Goal: Transaction & Acquisition: Download file/media

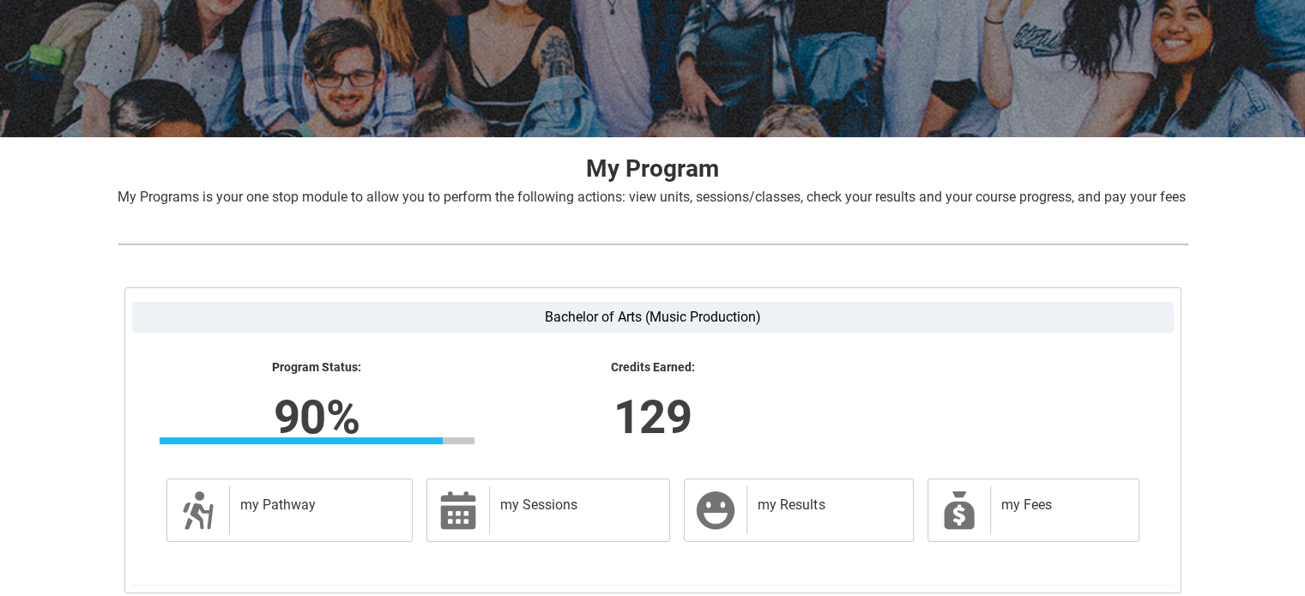
scroll to position [358, 0]
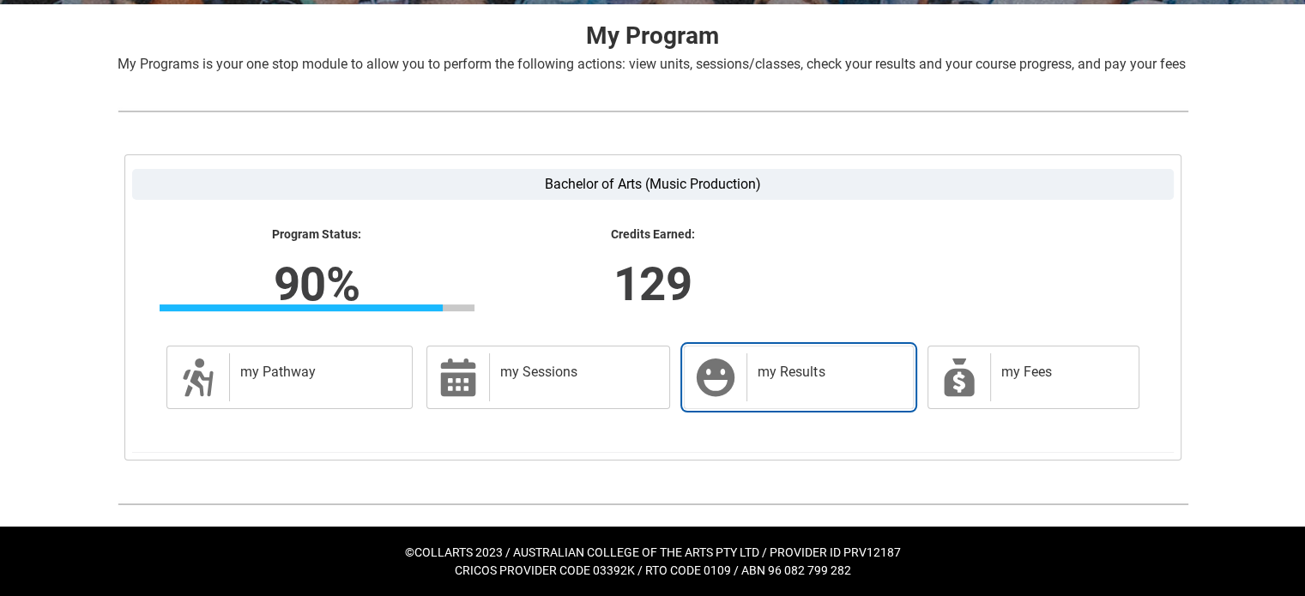
click at [774, 365] on h2 "my Results" at bounding box center [826, 372] width 137 height 17
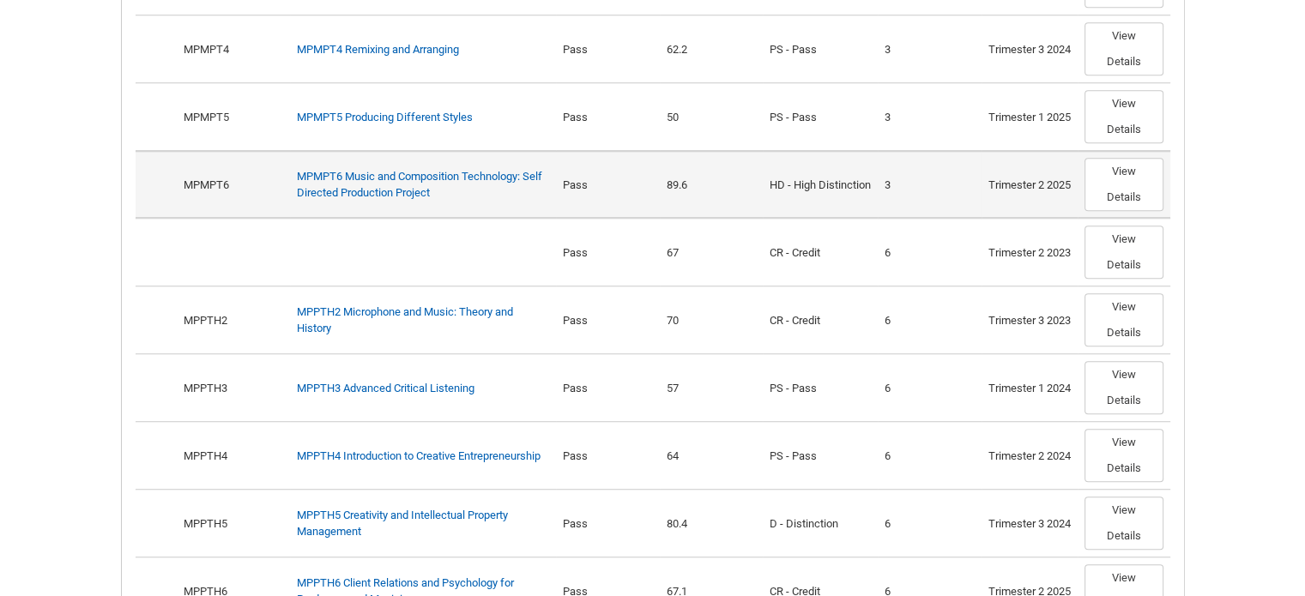
scroll to position [1651, 0]
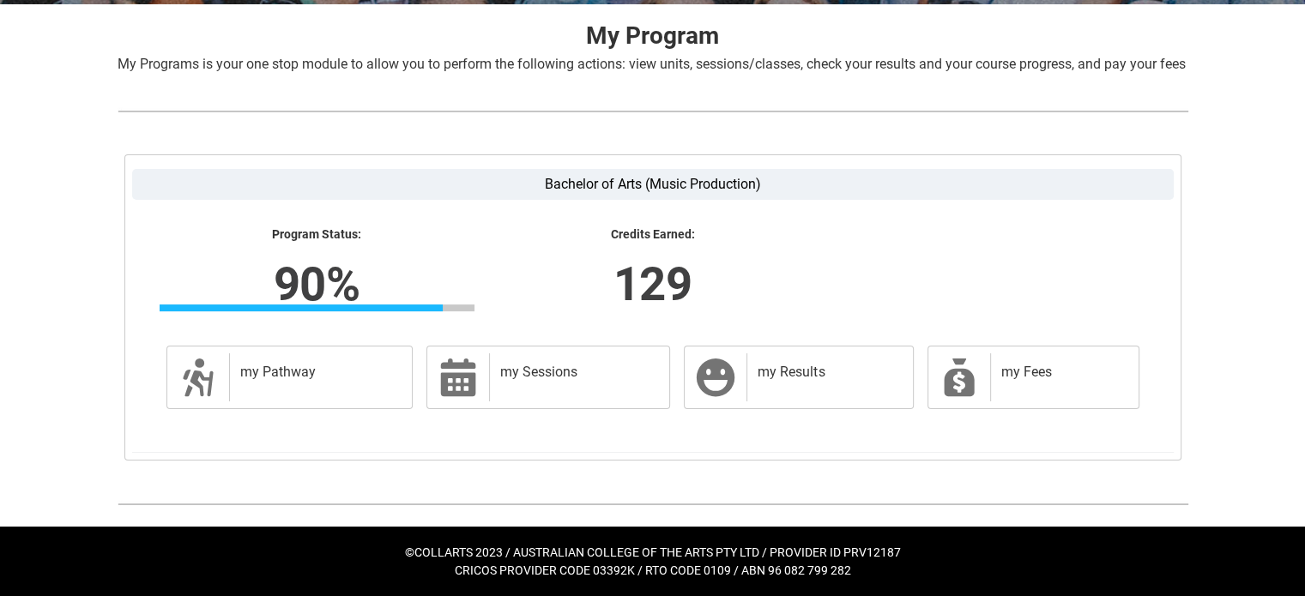
scroll to position [358, 0]
click at [313, 394] on div "my Pathway" at bounding box center [317, 377] width 177 height 48
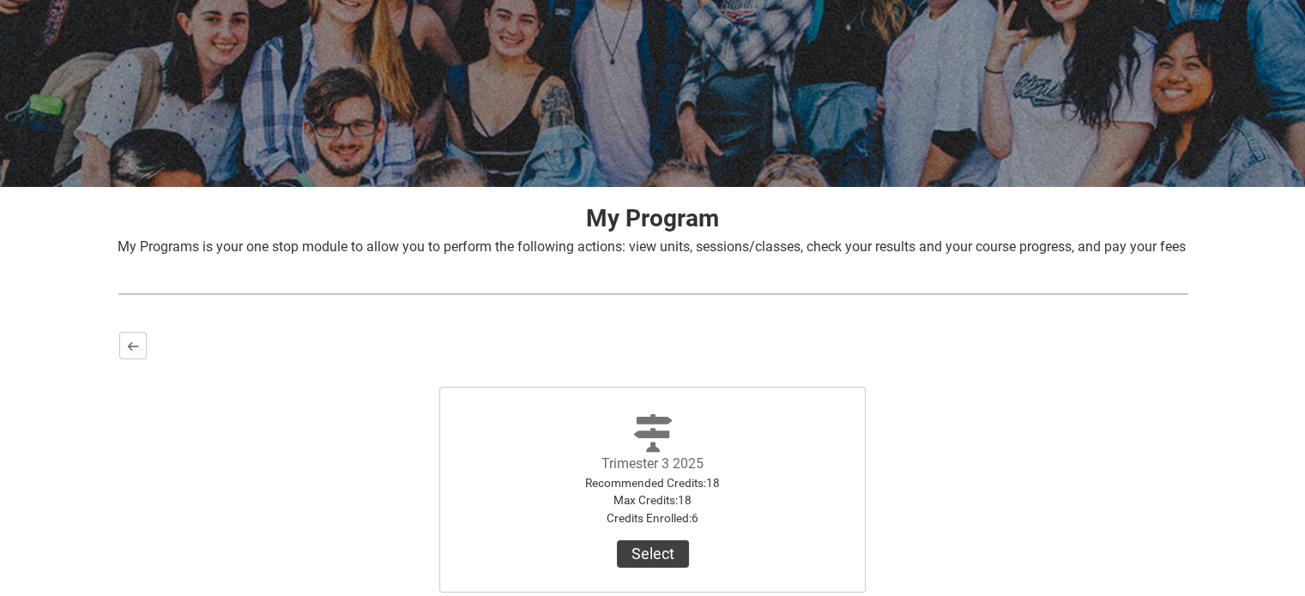
scroll to position [0, 0]
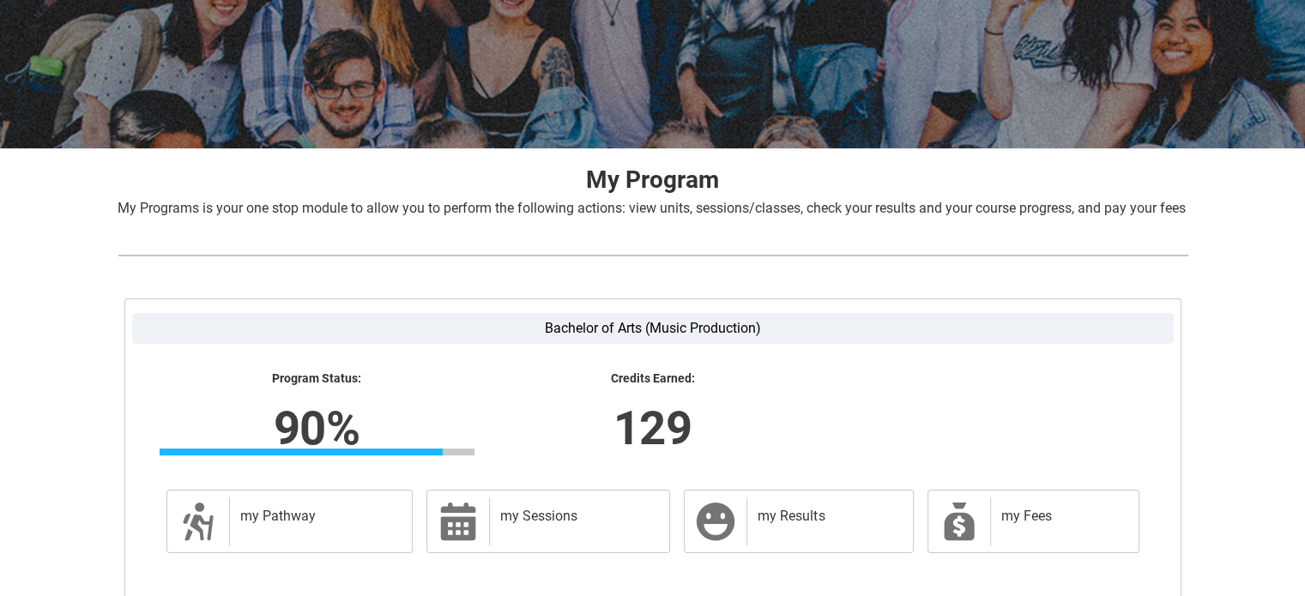
scroll to position [358, 0]
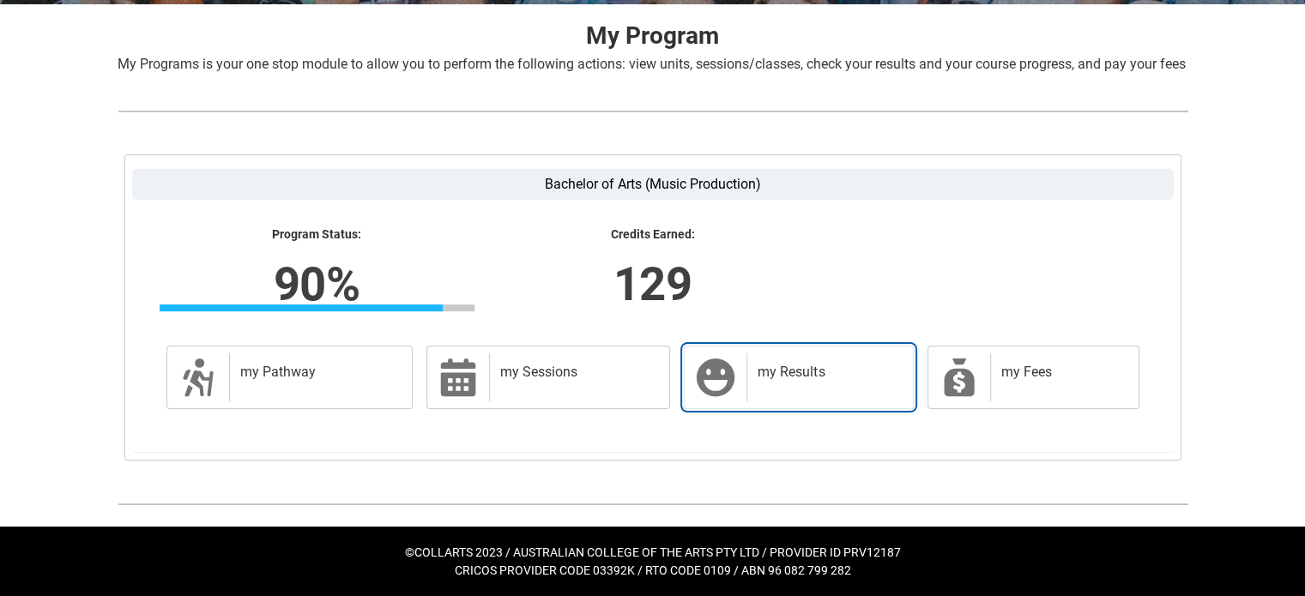
click at [752, 381] on div "my Results" at bounding box center [825, 377] width 159 height 48
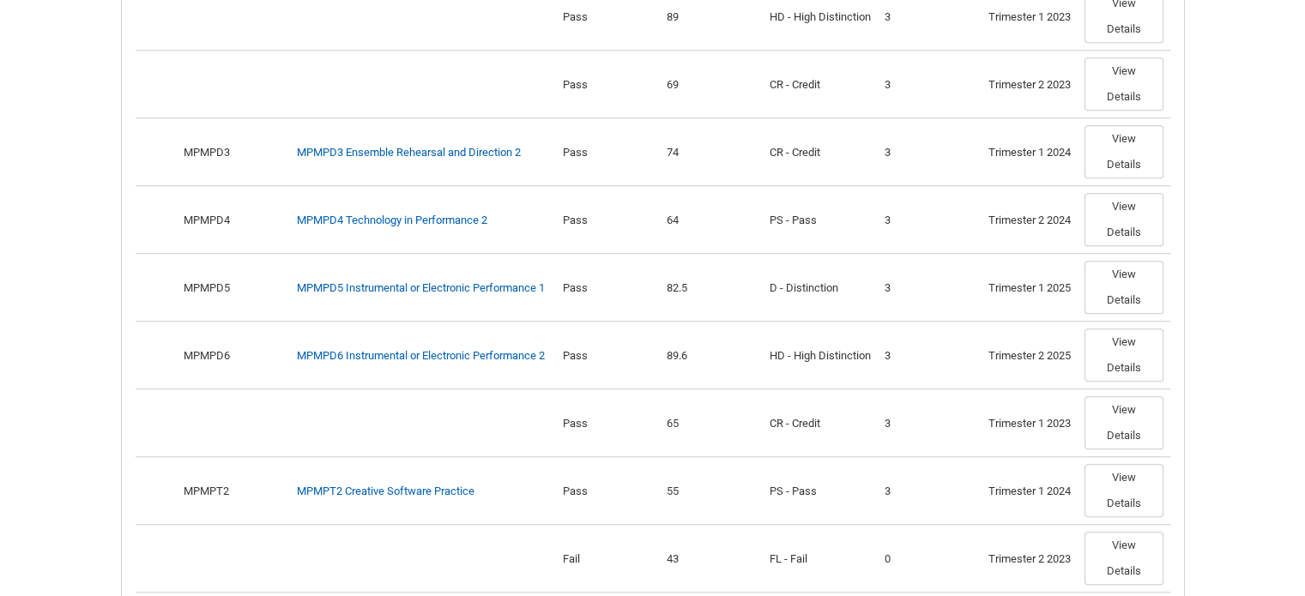
scroll to position [1011, 0]
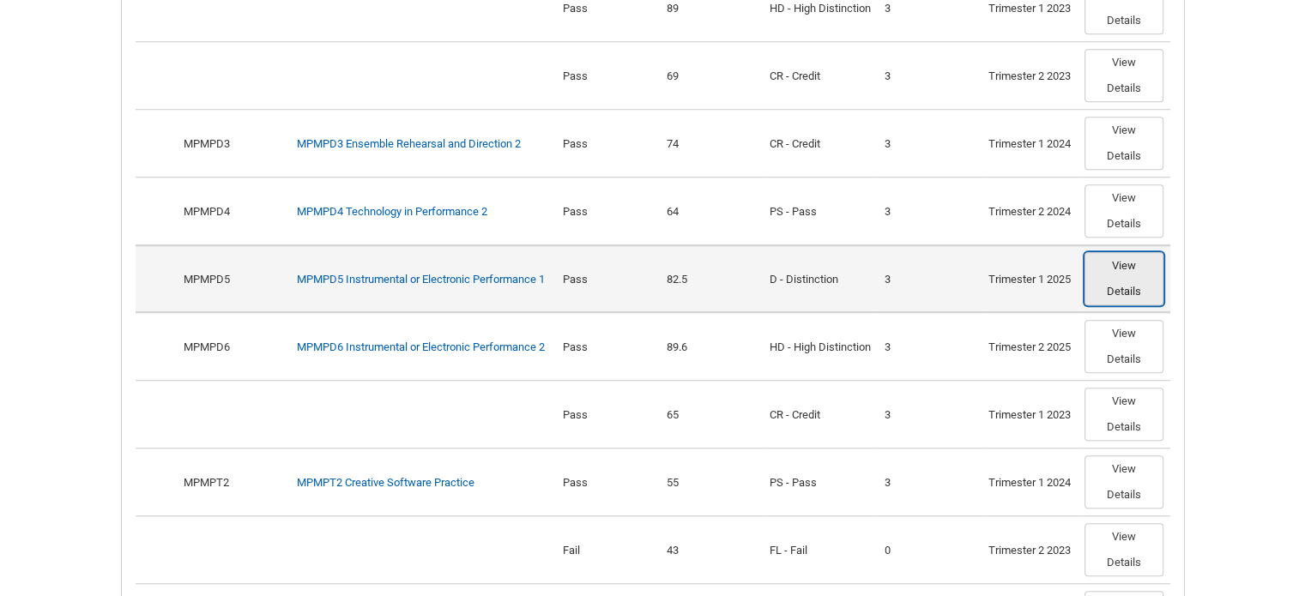
click at [1117, 294] on button "View Details" at bounding box center [1123, 278] width 79 height 53
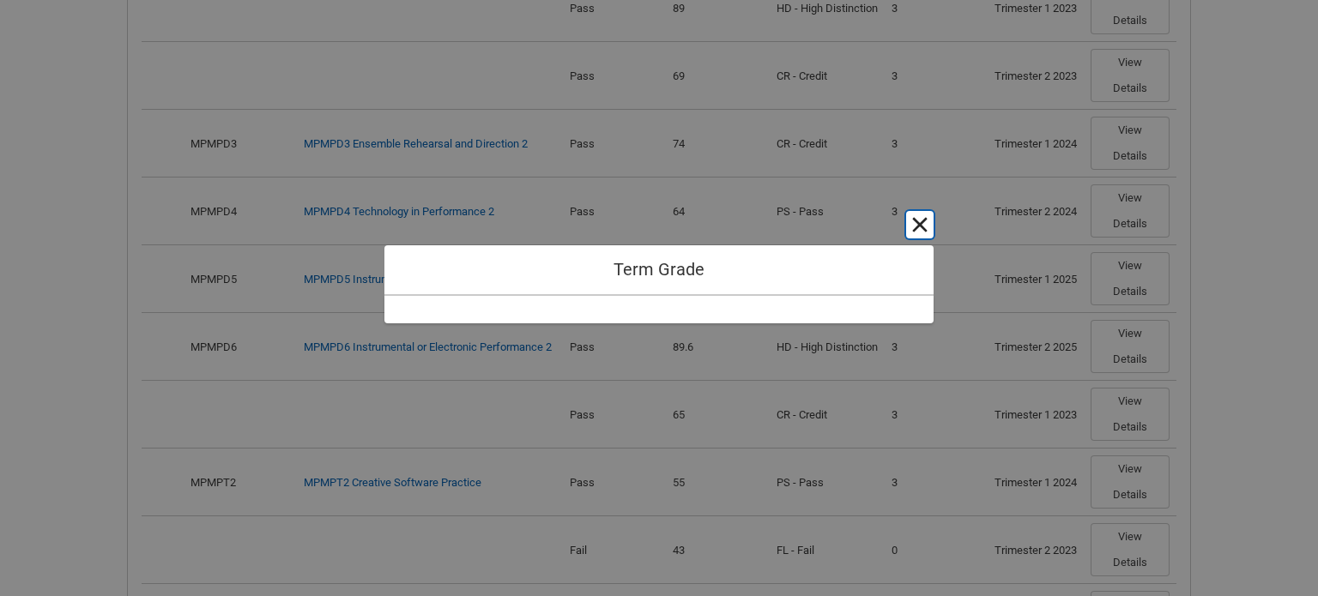
click at [924, 227] on button "Cancel and close" at bounding box center [919, 224] width 27 height 27
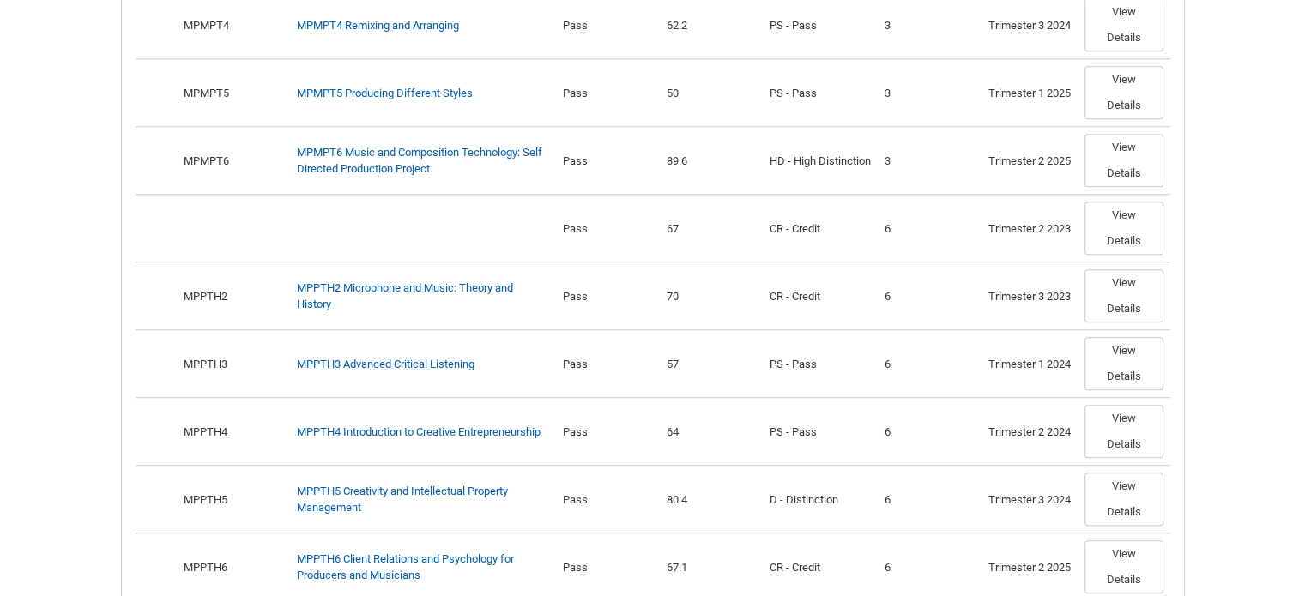
scroll to position [1671, 0]
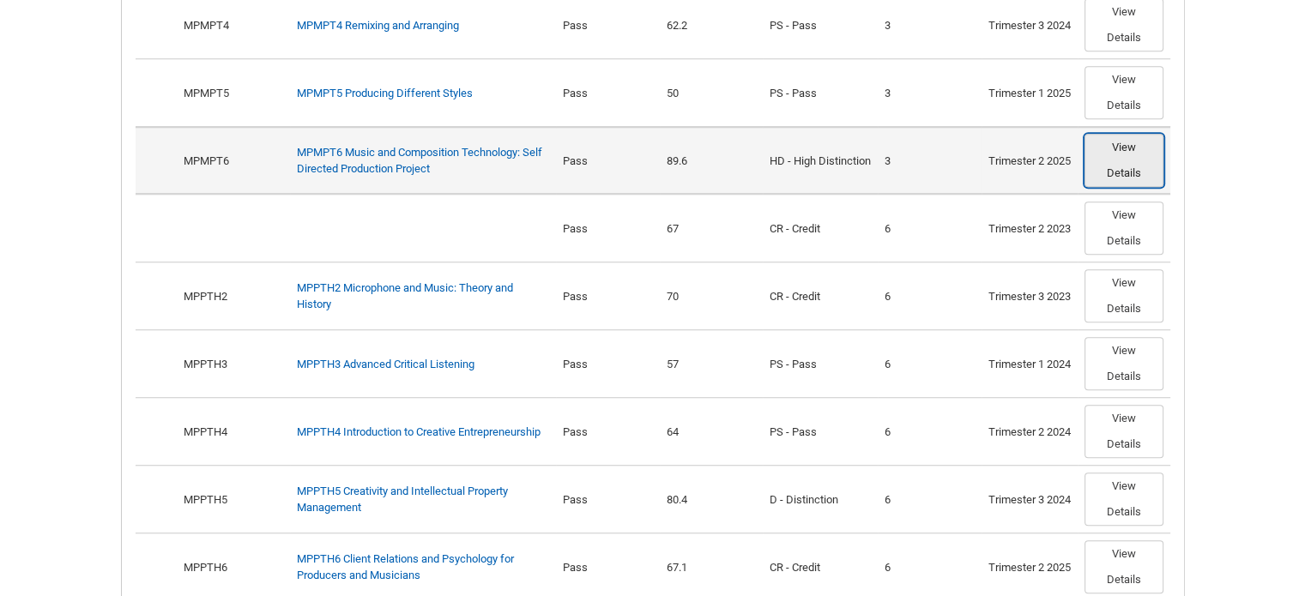
click at [1126, 160] on button "View Details" at bounding box center [1123, 160] width 79 height 53
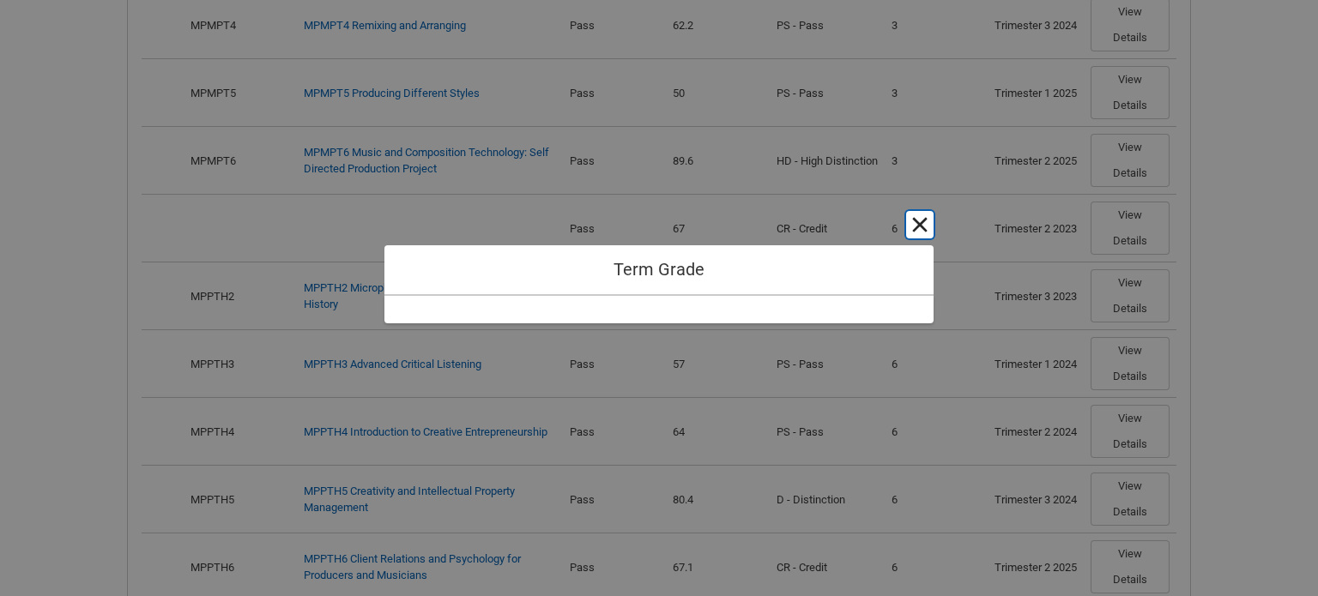
click at [923, 219] on button "Cancel and close" at bounding box center [919, 224] width 27 height 27
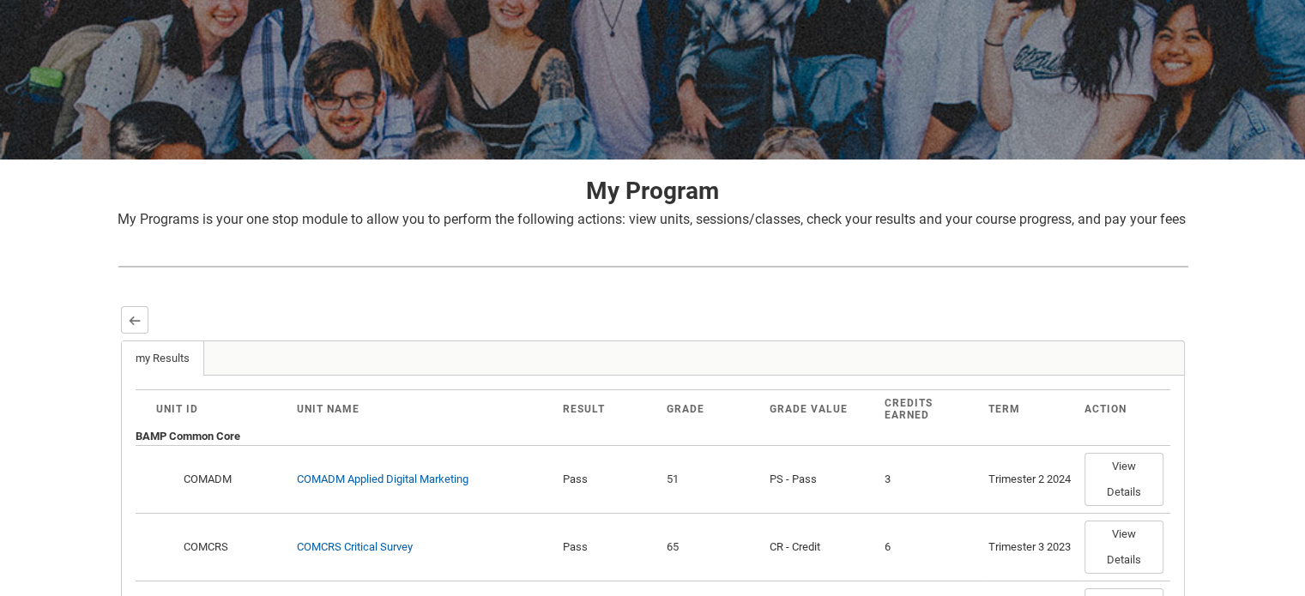
scroll to position [182, 0]
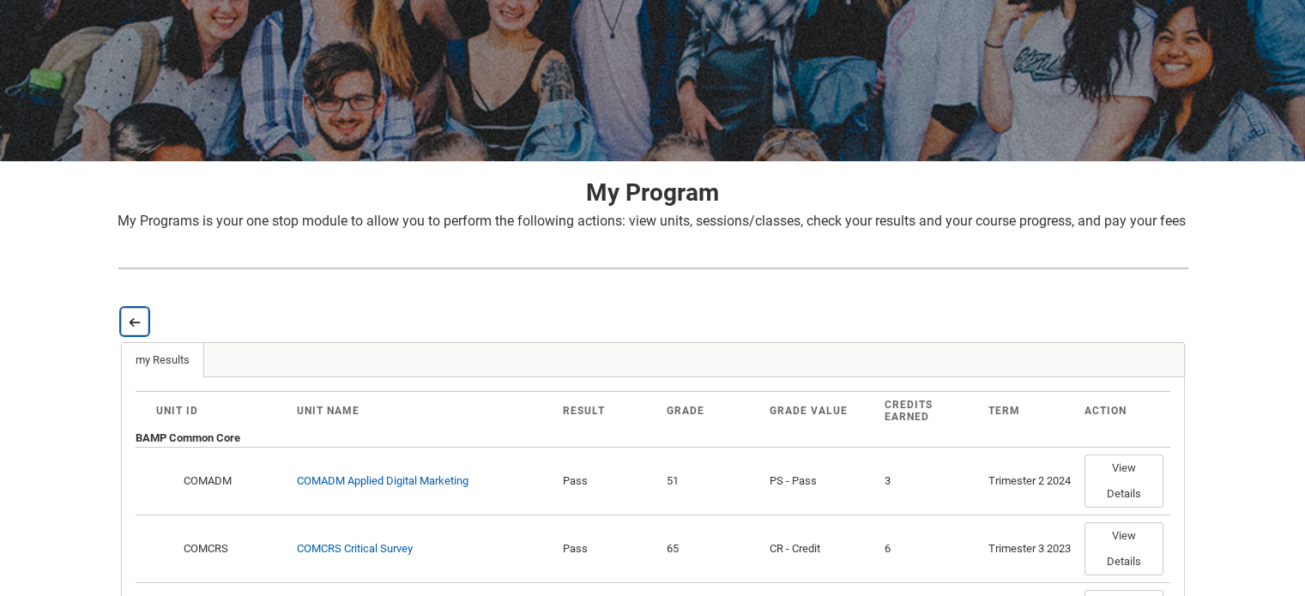
click at [141, 335] on button "Back" at bounding box center [134, 321] width 27 height 27
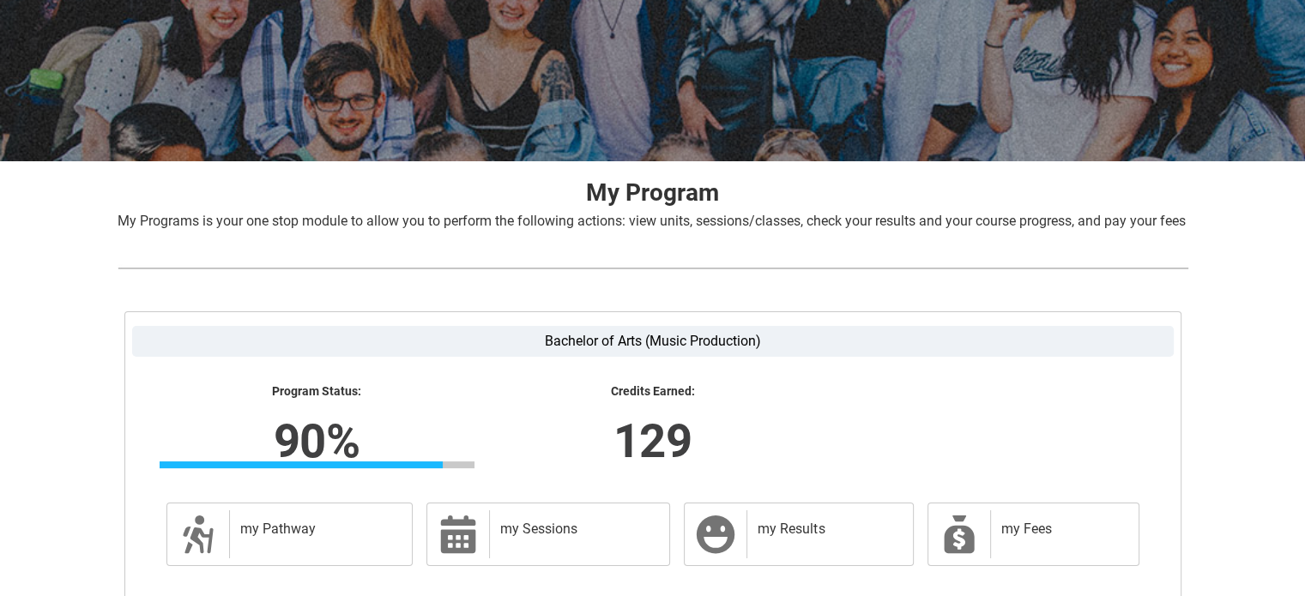
scroll to position [358, 0]
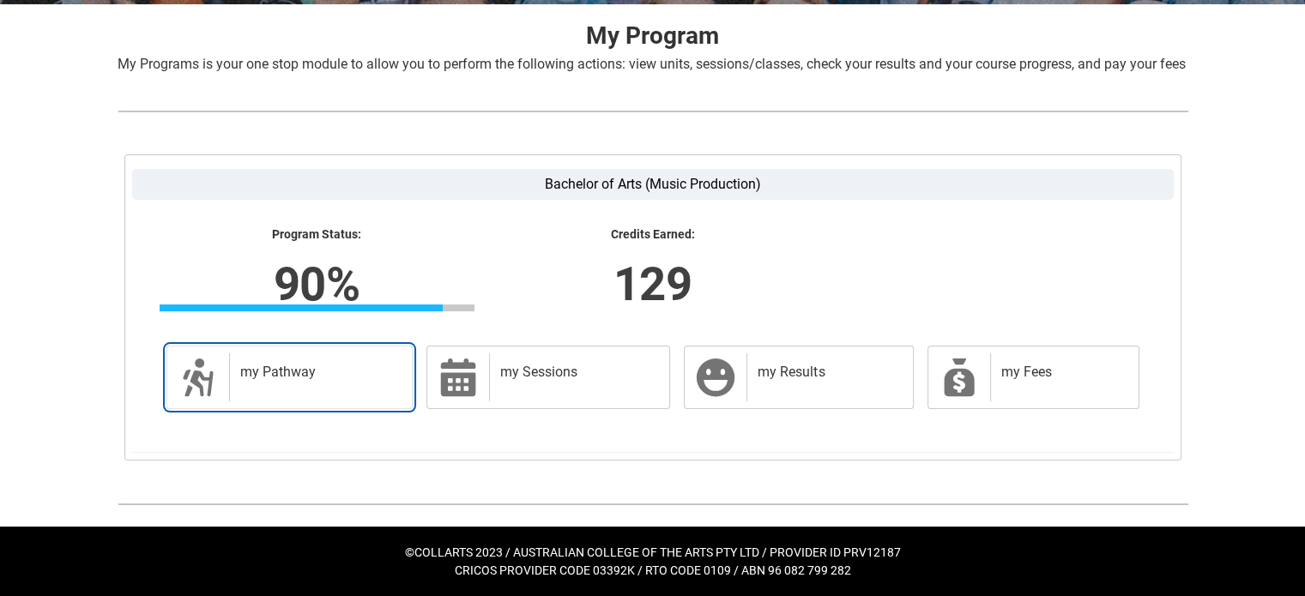
click at [296, 385] on div "my Pathway" at bounding box center [317, 377] width 177 height 48
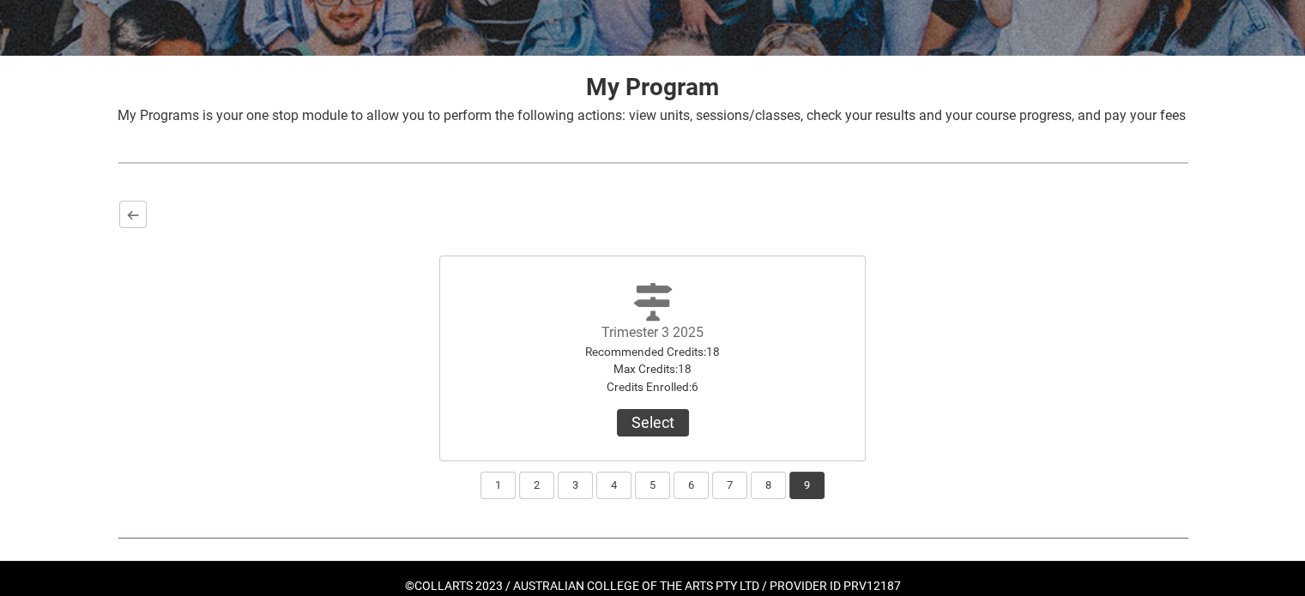
scroll to position [334, 0]
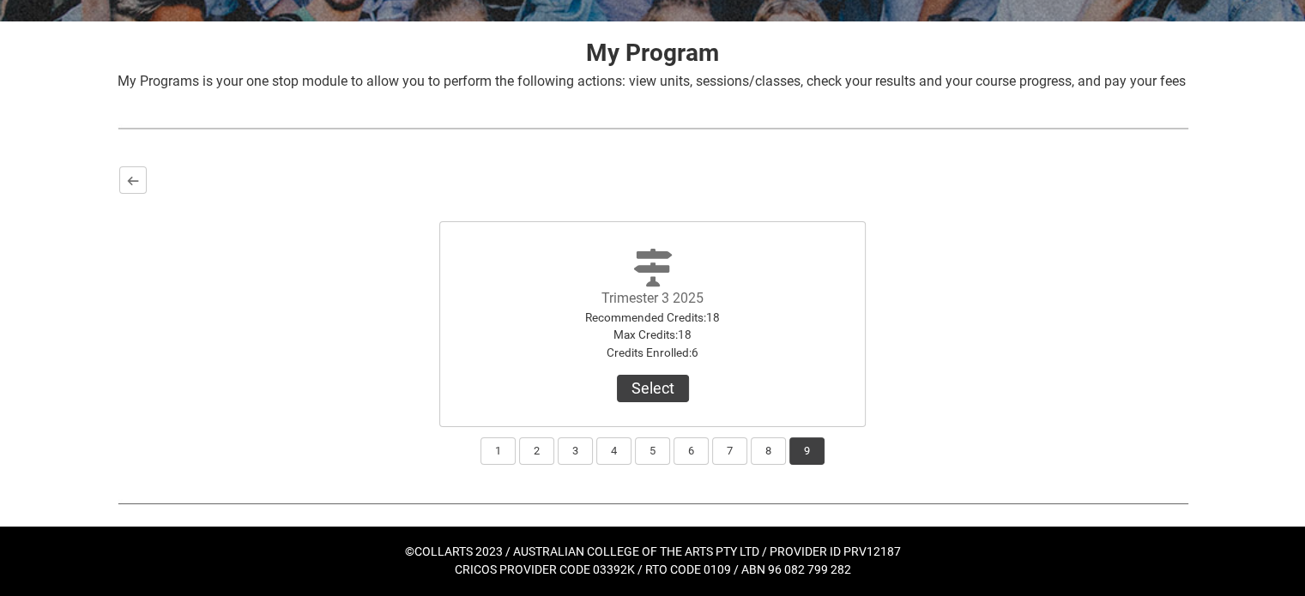
click at [652, 306] on label "Trimester 3 2025" at bounding box center [652, 298] width 102 height 16
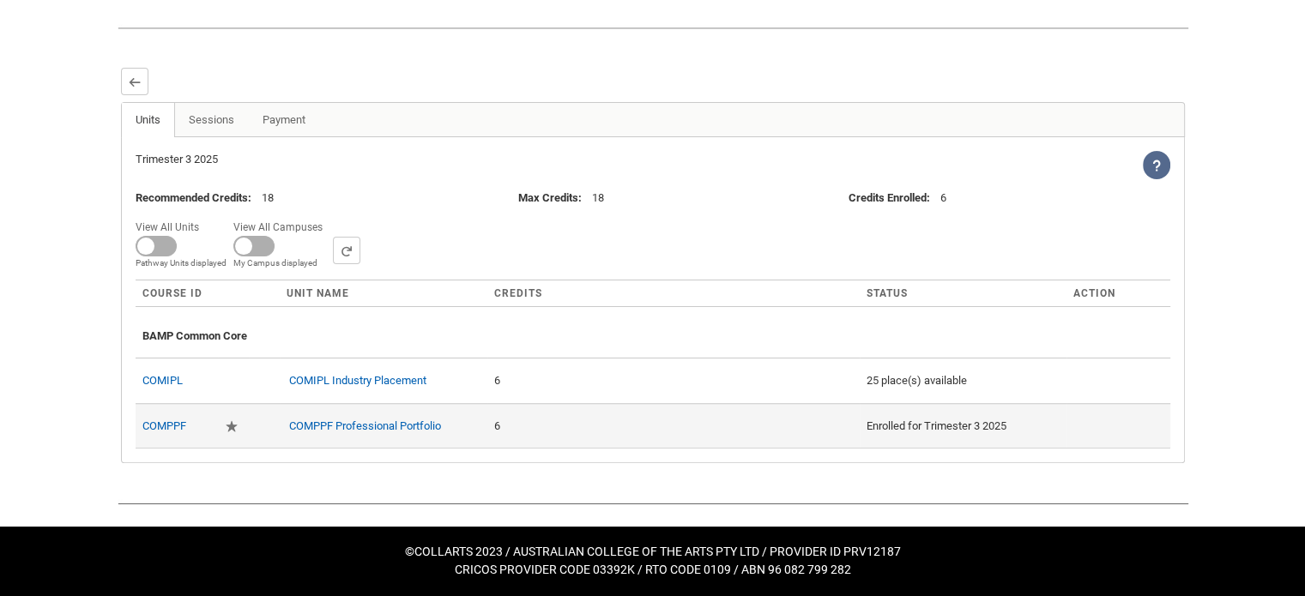
scroll to position [439, 0]
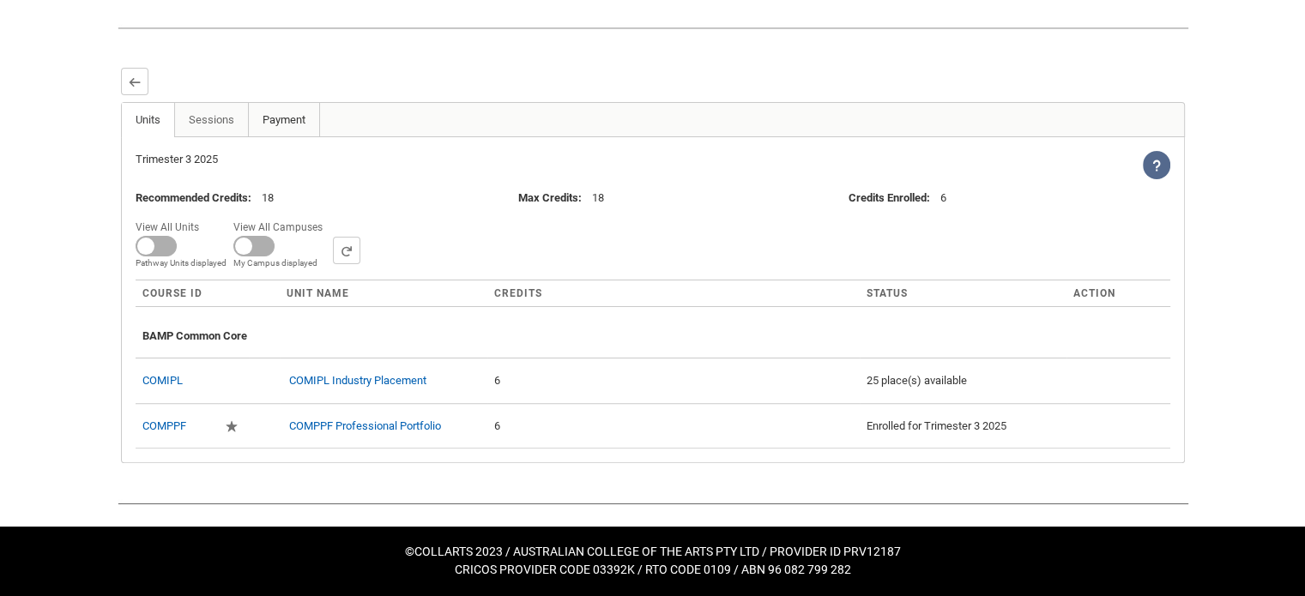
click at [278, 134] on link "Payment" at bounding box center [284, 120] width 72 height 34
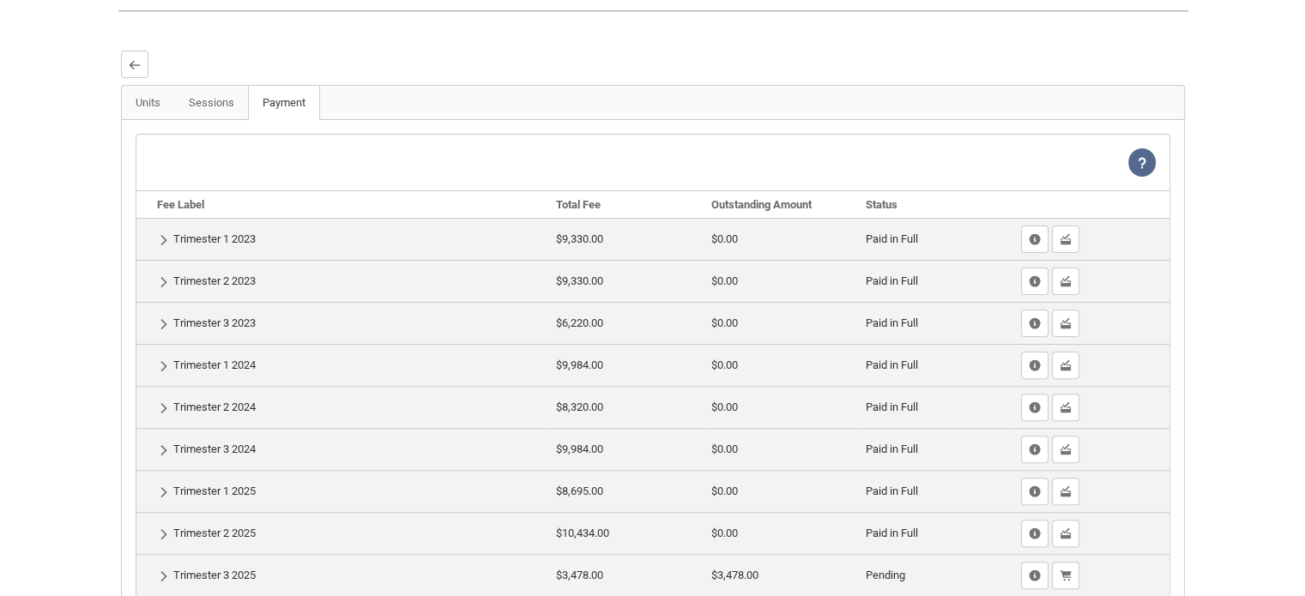
scroll to position [618, 0]
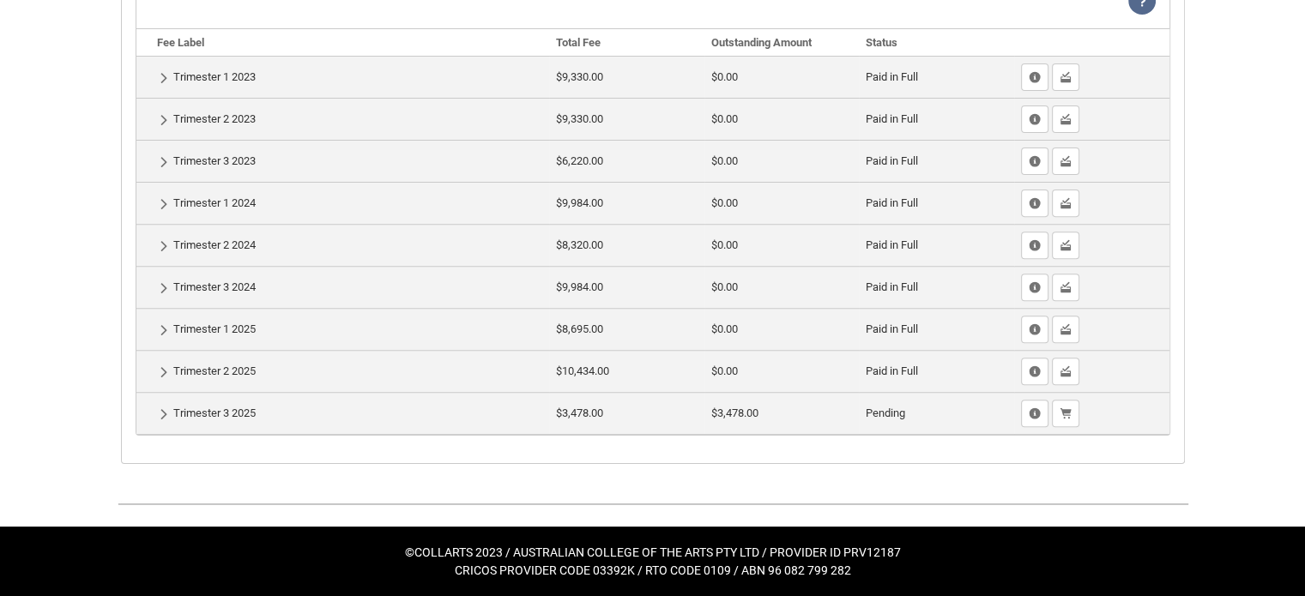
click at [227, 419] on td "Show Details Trimester 3 2025" at bounding box center [343, 413] width 414 height 42
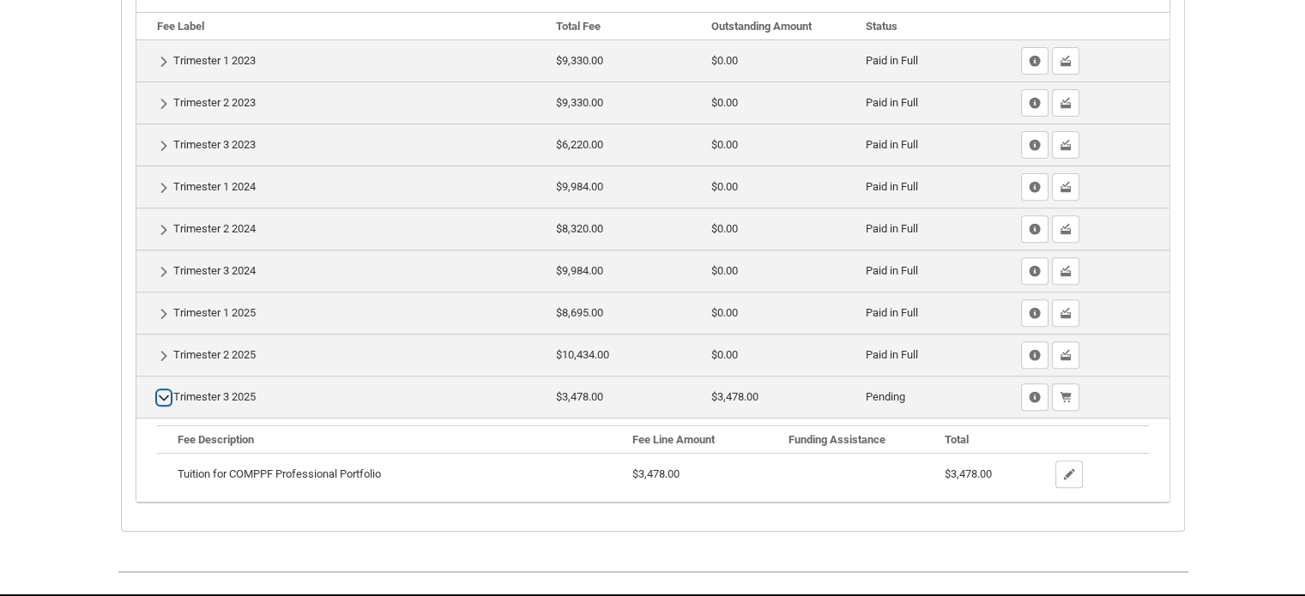
click at [160, 404] on lightning-primitive-icon "button" at bounding box center [164, 397] width 12 height 13
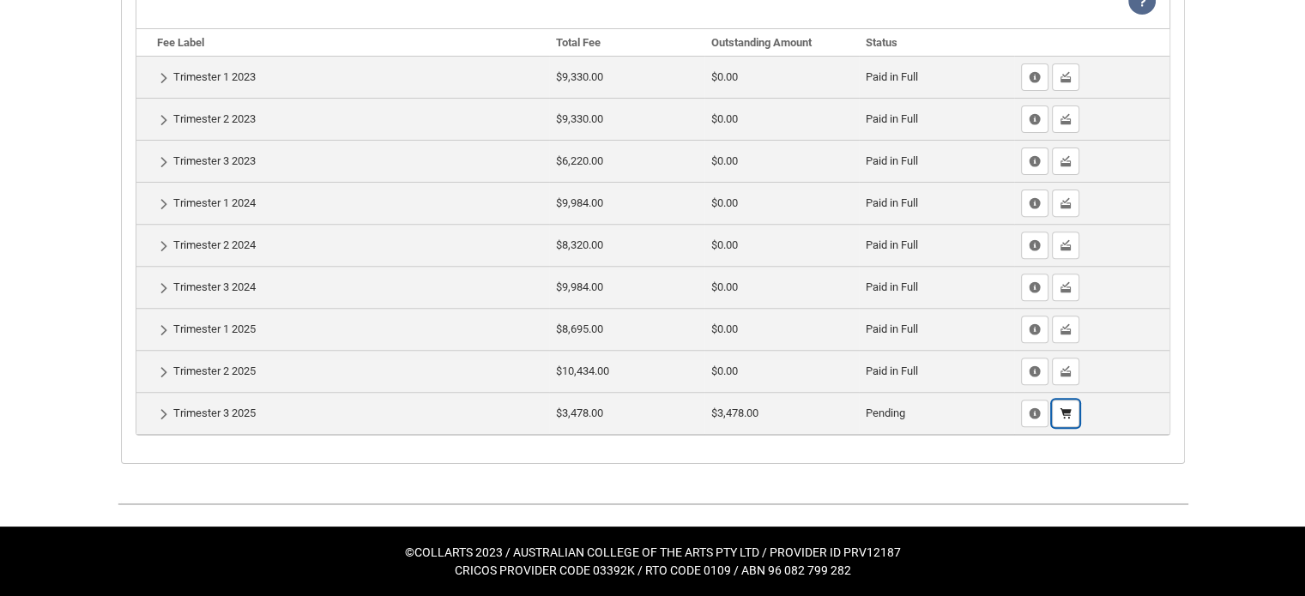
click at [1065, 414] on lightning-primitive-icon "button" at bounding box center [1066, 414] width 12 height 13
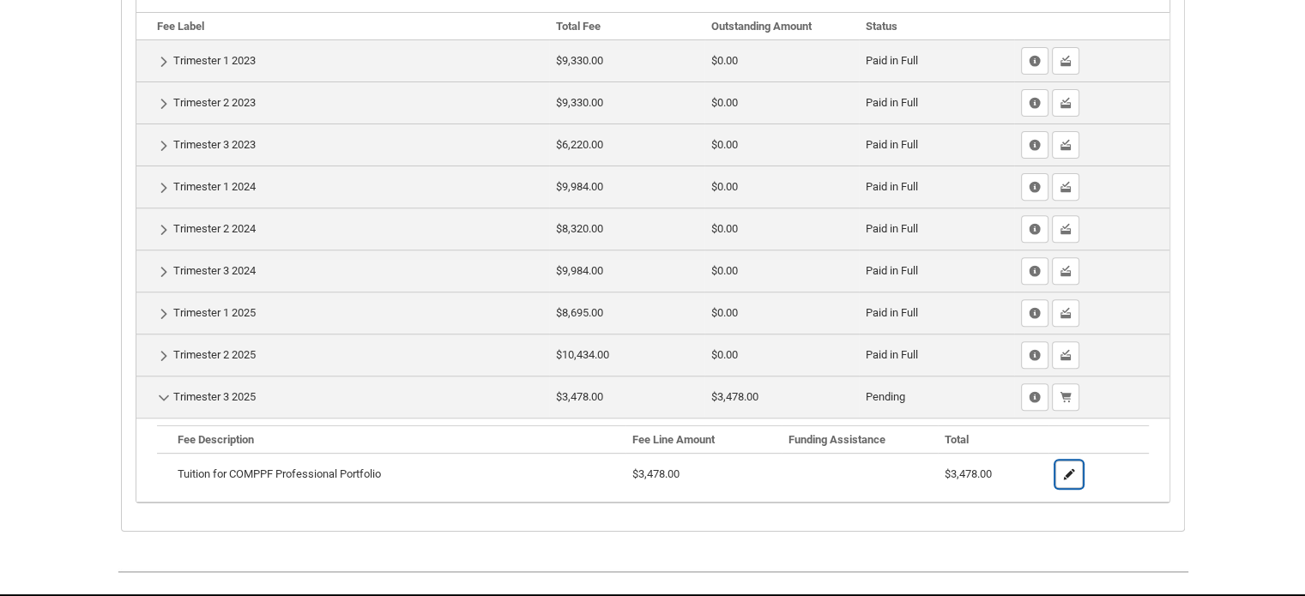
click at [1072, 481] on lightning-primitive-icon "button" at bounding box center [1069, 474] width 12 height 13
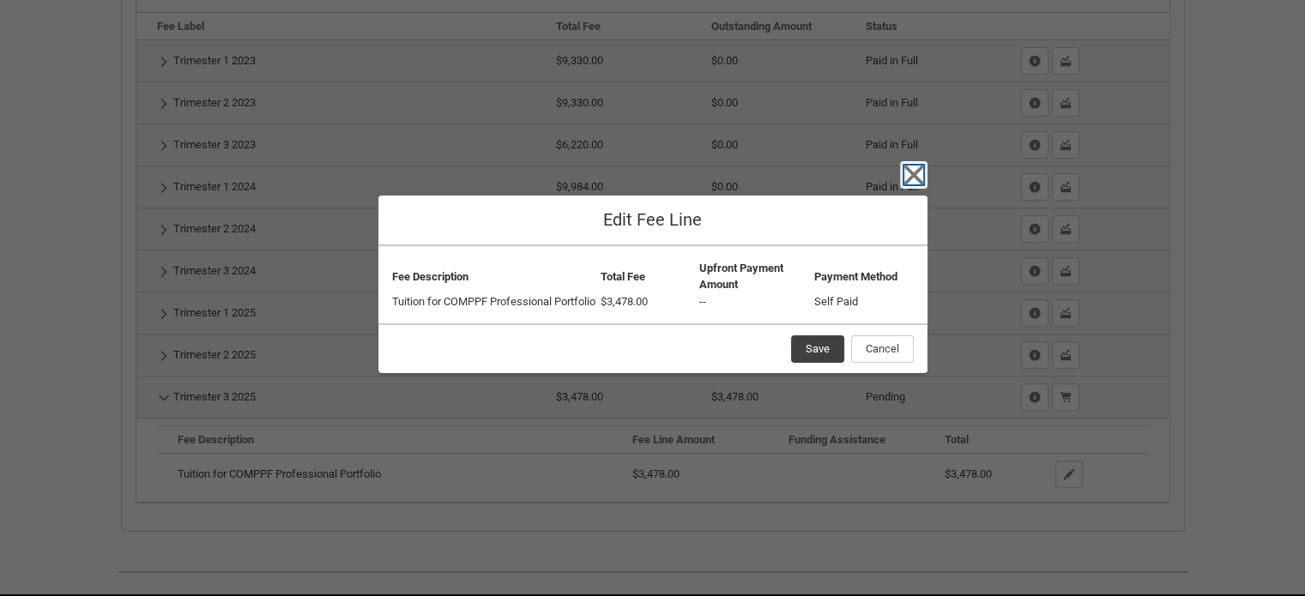
click at [916, 167] on icon "button" at bounding box center [913, 174] width 27 height 27
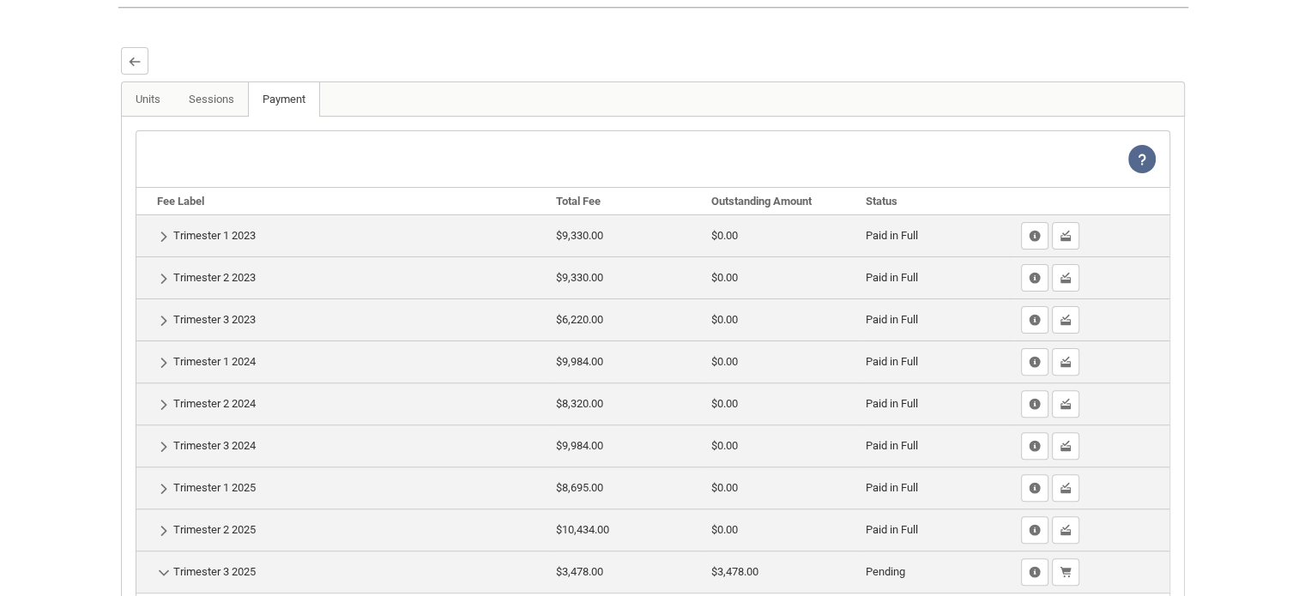
scroll to position [443, 0]
click at [130, 68] on lightning-primitive-icon "button" at bounding box center [135, 61] width 12 height 13
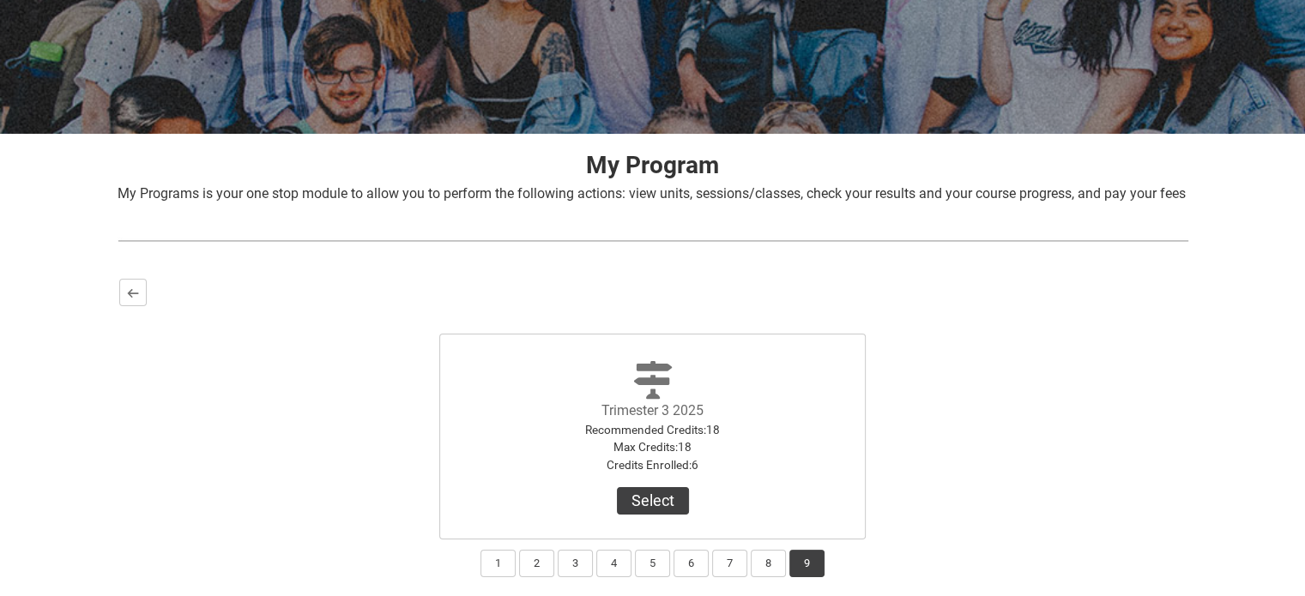
scroll to position [341, 0]
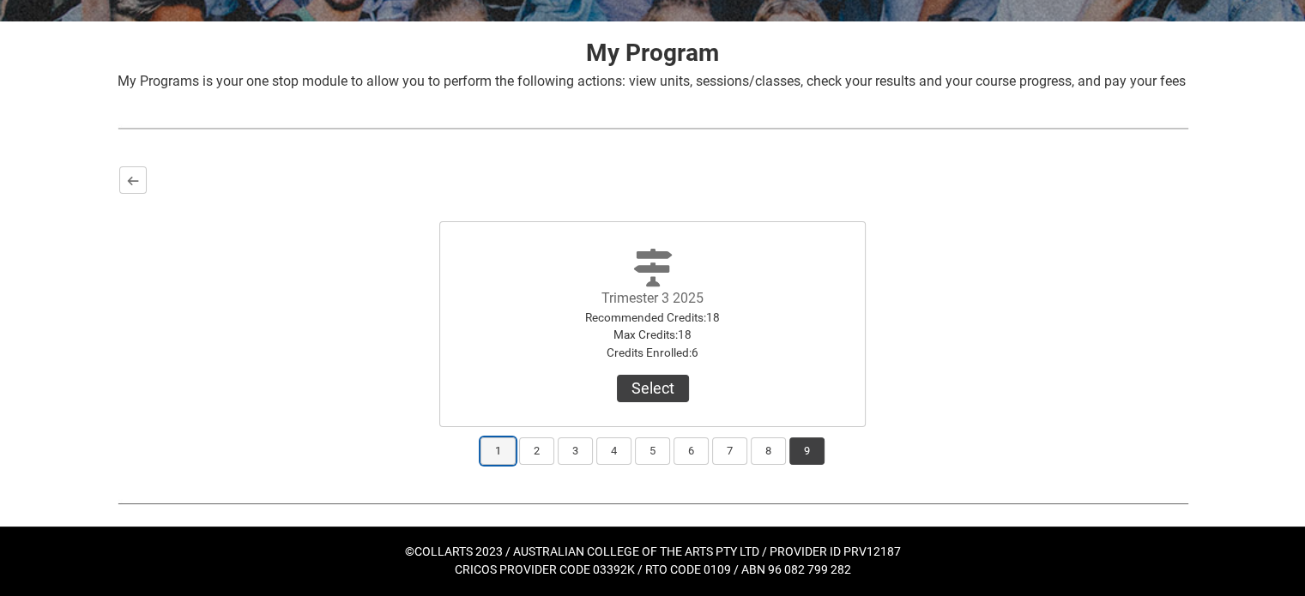
click at [500, 445] on button "1" at bounding box center [497, 451] width 35 height 27
click at [538, 447] on button "2" at bounding box center [536, 451] width 35 height 27
click at [571, 448] on button "3" at bounding box center [575, 451] width 35 height 27
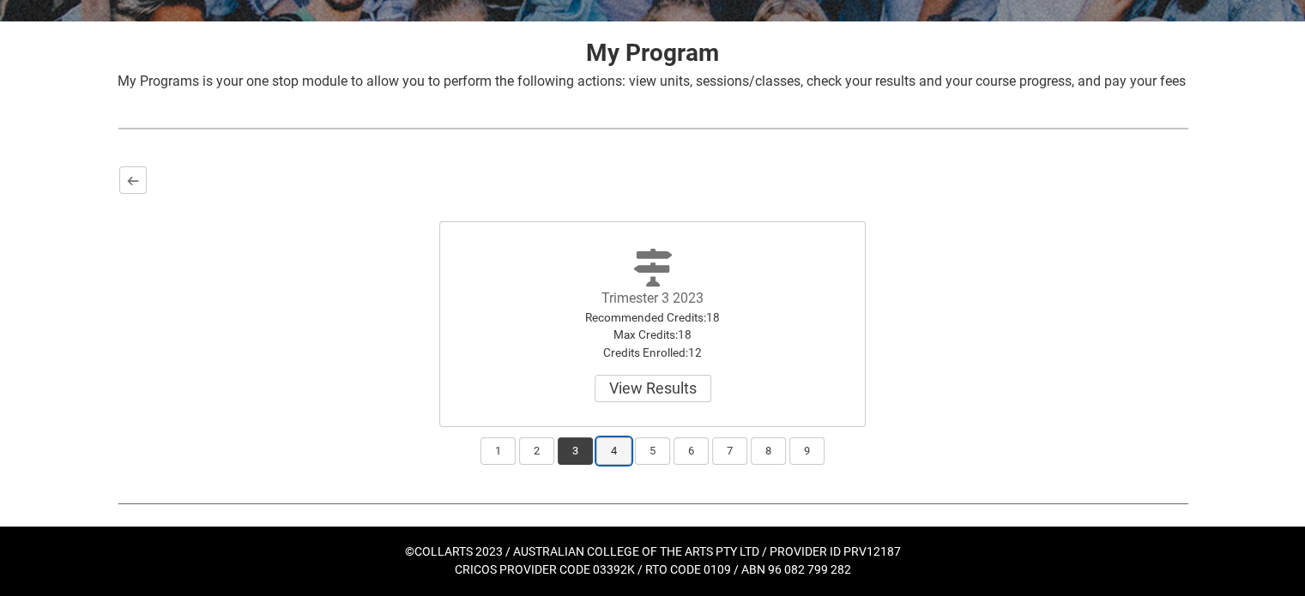
click at [618, 449] on button "4" at bounding box center [613, 451] width 35 height 27
click at [652, 450] on button "5" at bounding box center [652, 451] width 35 height 27
click at [689, 446] on button "6" at bounding box center [691, 451] width 35 height 27
click at [721, 449] on button "7" at bounding box center [729, 451] width 35 height 27
click at [758, 450] on button "8" at bounding box center [768, 451] width 35 height 27
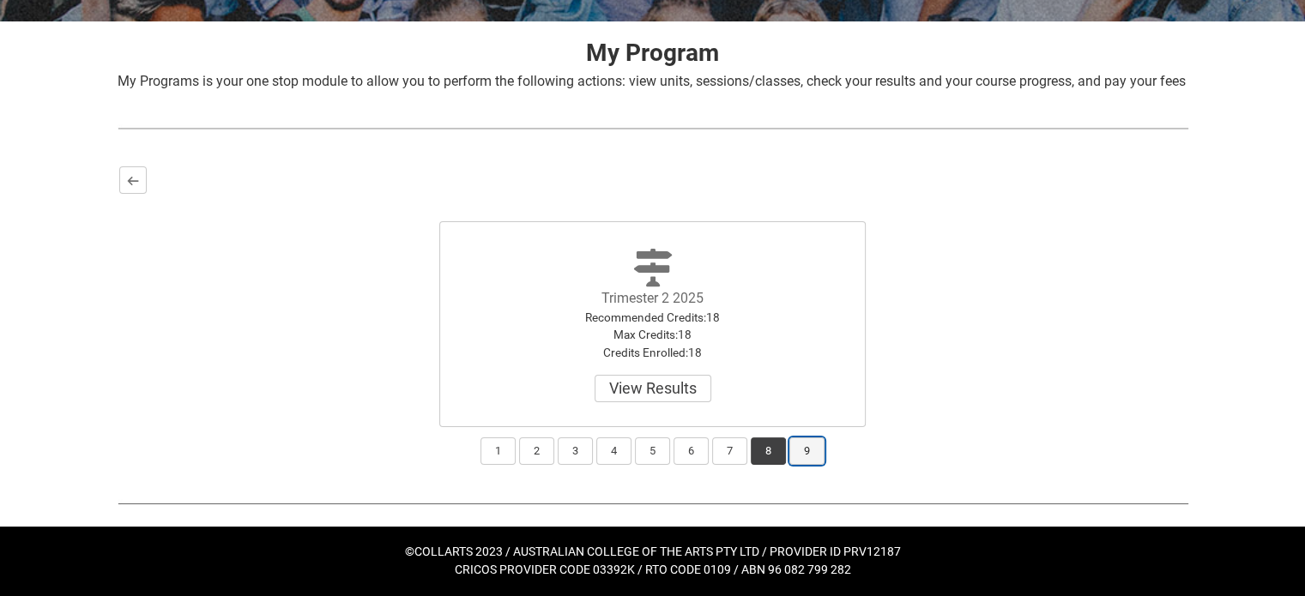
click at [795, 450] on button "9" at bounding box center [806, 451] width 35 height 27
click at [764, 453] on button "8" at bounding box center [768, 451] width 35 height 27
click at [495, 457] on button "1" at bounding box center [497, 451] width 35 height 27
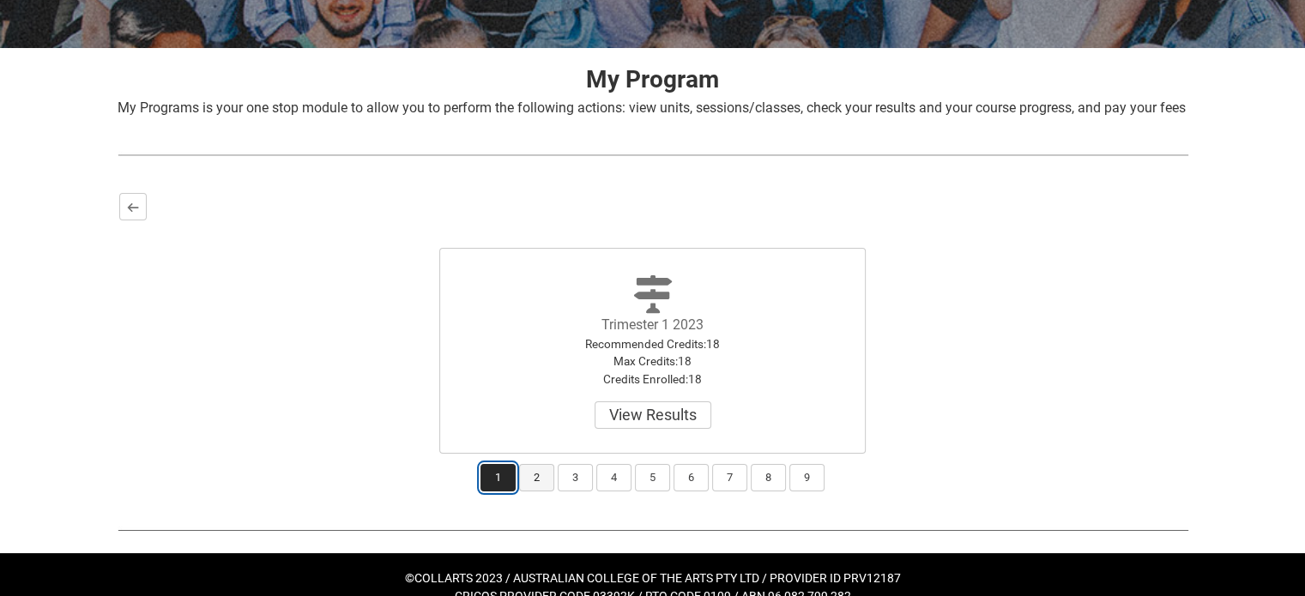
scroll to position [295, 0]
click at [539, 492] on button "2" at bounding box center [536, 477] width 35 height 27
click at [583, 492] on button "3" at bounding box center [575, 477] width 35 height 27
click at [628, 492] on button "4" at bounding box center [613, 477] width 35 height 27
click at [667, 492] on button "5" at bounding box center [652, 477] width 35 height 27
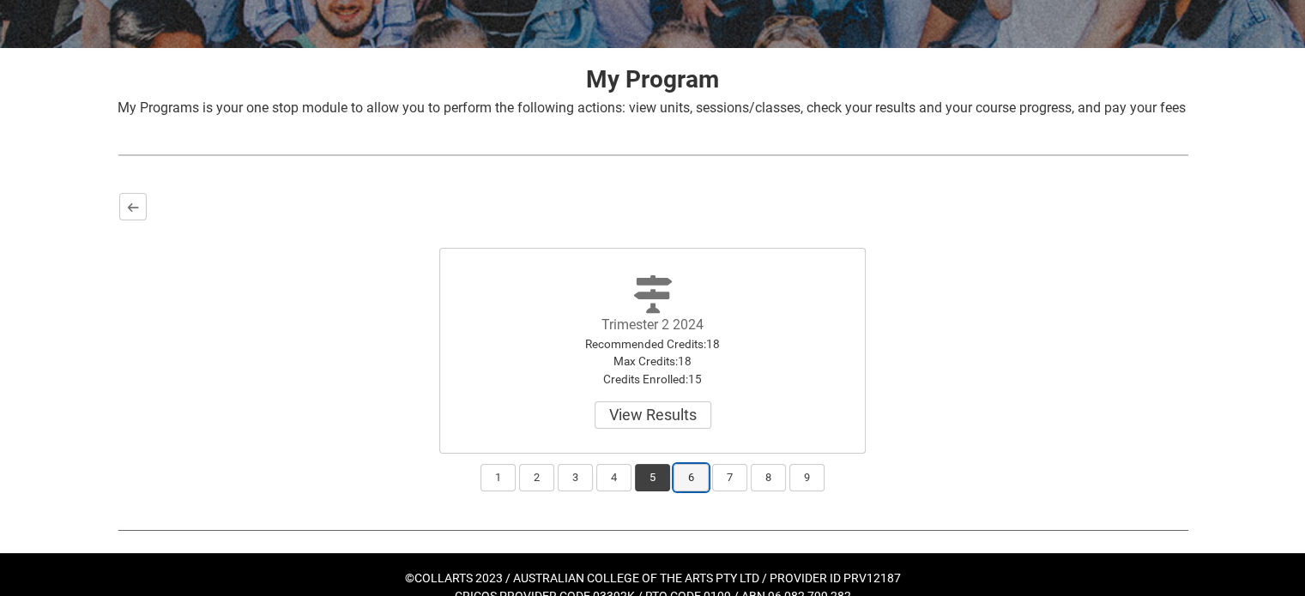
click at [697, 492] on button "6" at bounding box center [691, 477] width 35 height 27
click at [734, 492] on button "7" at bounding box center [729, 477] width 35 height 27
click at [763, 492] on button "8" at bounding box center [768, 477] width 35 height 27
click at [796, 492] on button "9" at bounding box center [806, 477] width 35 height 27
click at [128, 214] on lightning-primitive-icon "button" at bounding box center [133, 207] width 12 height 13
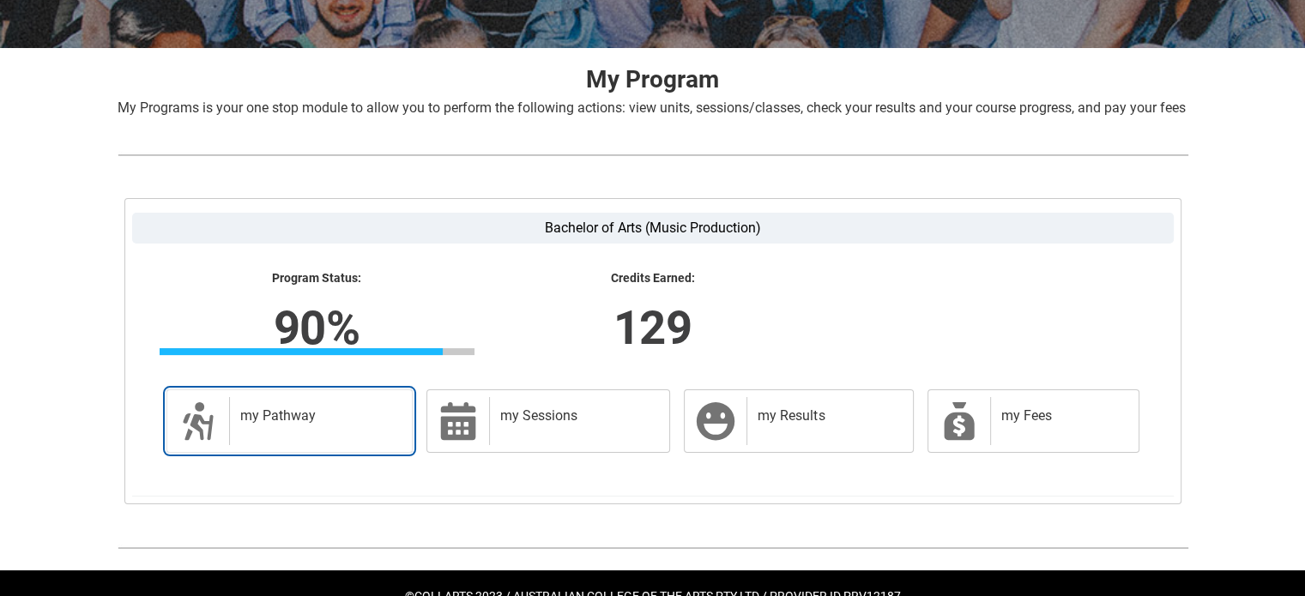
click at [353, 445] on div "my Pathway" at bounding box center [317, 421] width 177 height 48
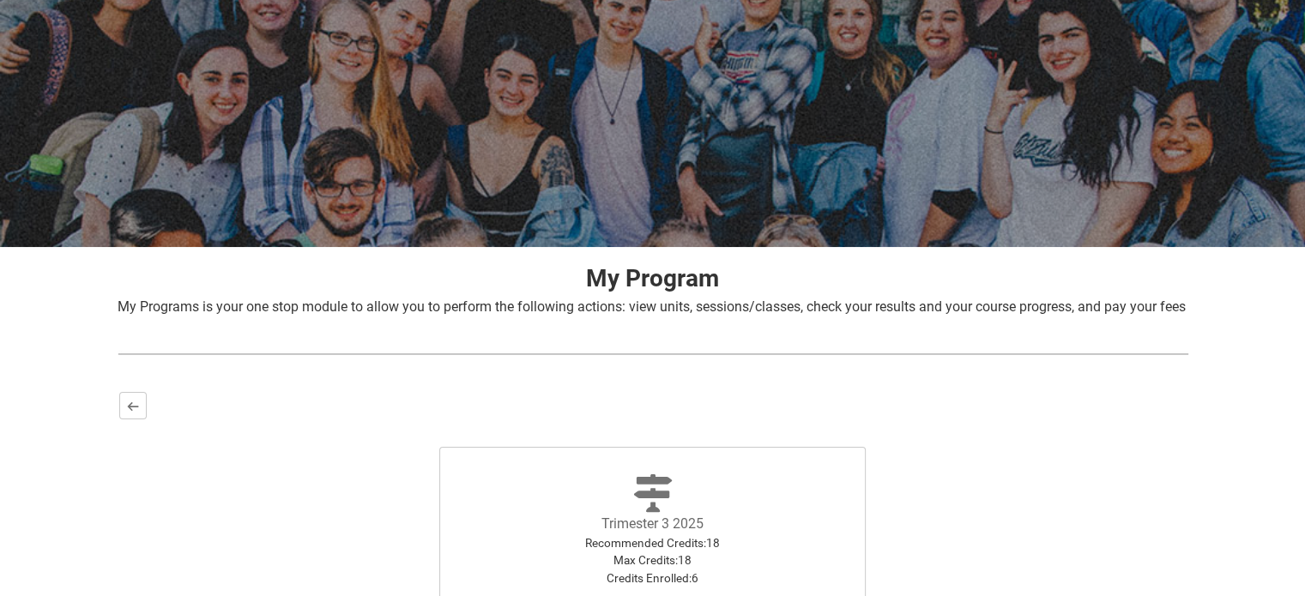
scroll to position [21, 0]
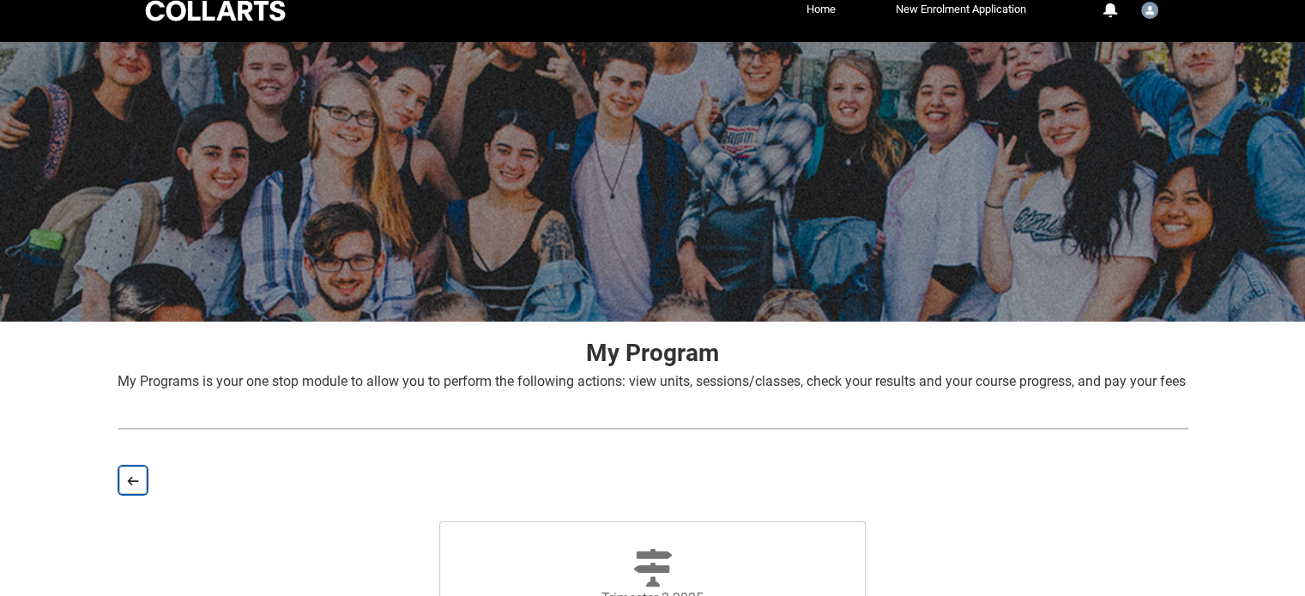
click at [130, 487] on lightning-primitive-icon "button" at bounding box center [133, 480] width 12 height 13
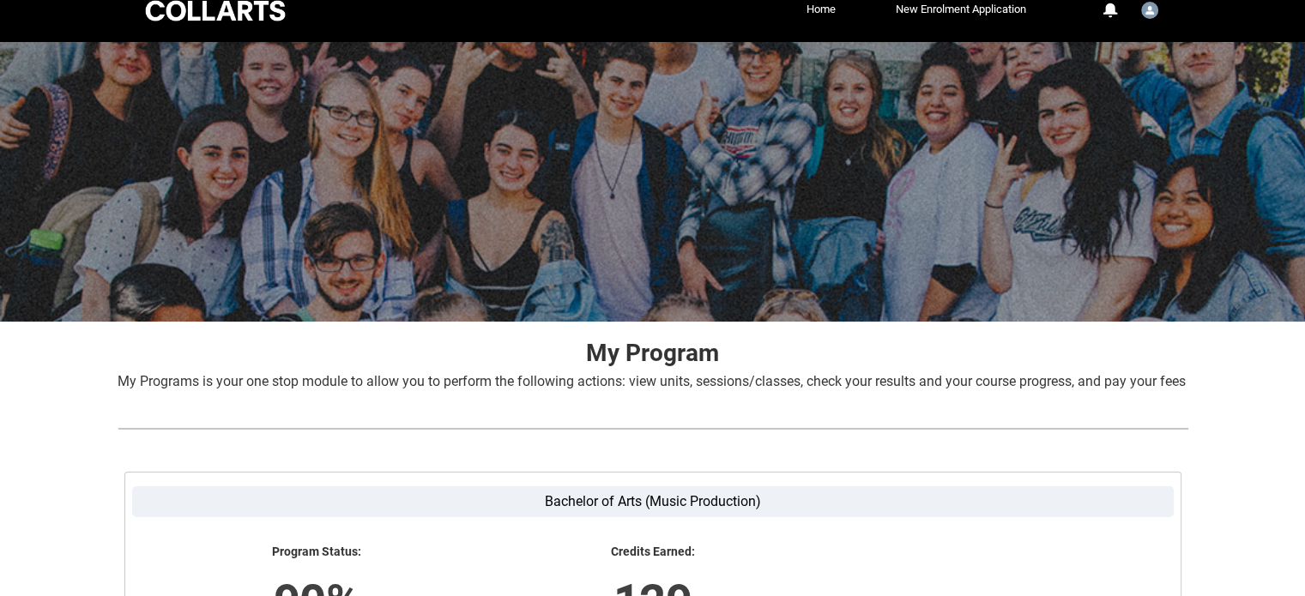
scroll to position [358, 0]
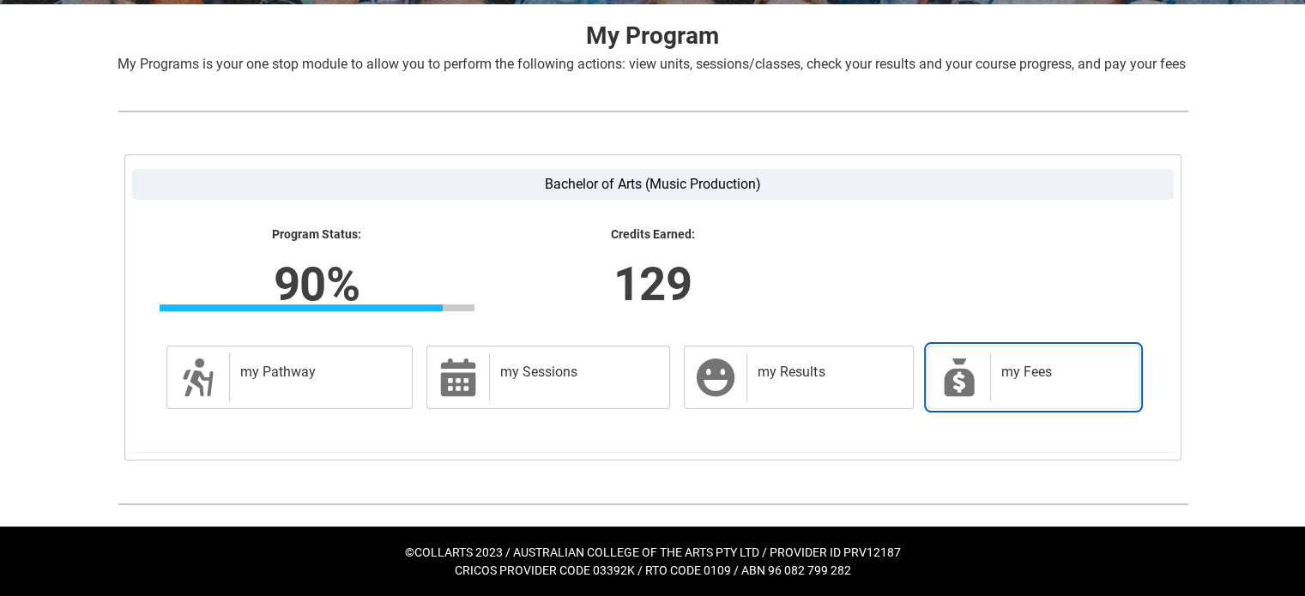
click at [1062, 378] on h2 "my Fees" at bounding box center [1061, 372] width 120 height 17
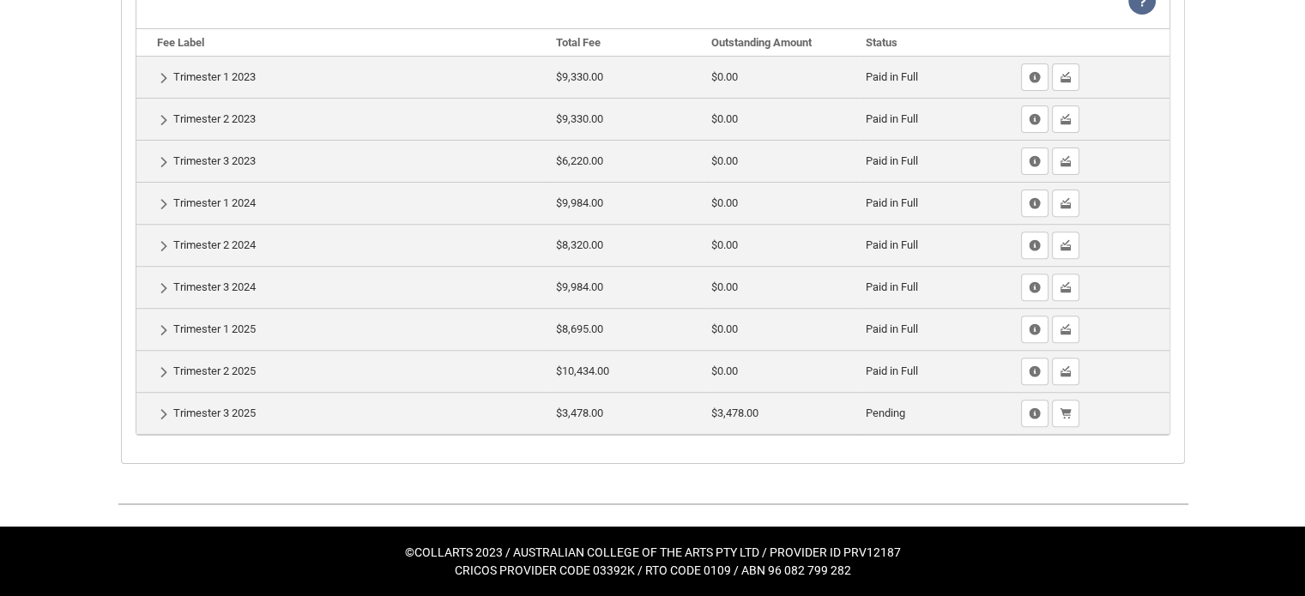
scroll to position [614, 0]
click at [1040, 420] on lightning-primitive-icon "button" at bounding box center [1035, 414] width 12 height 13
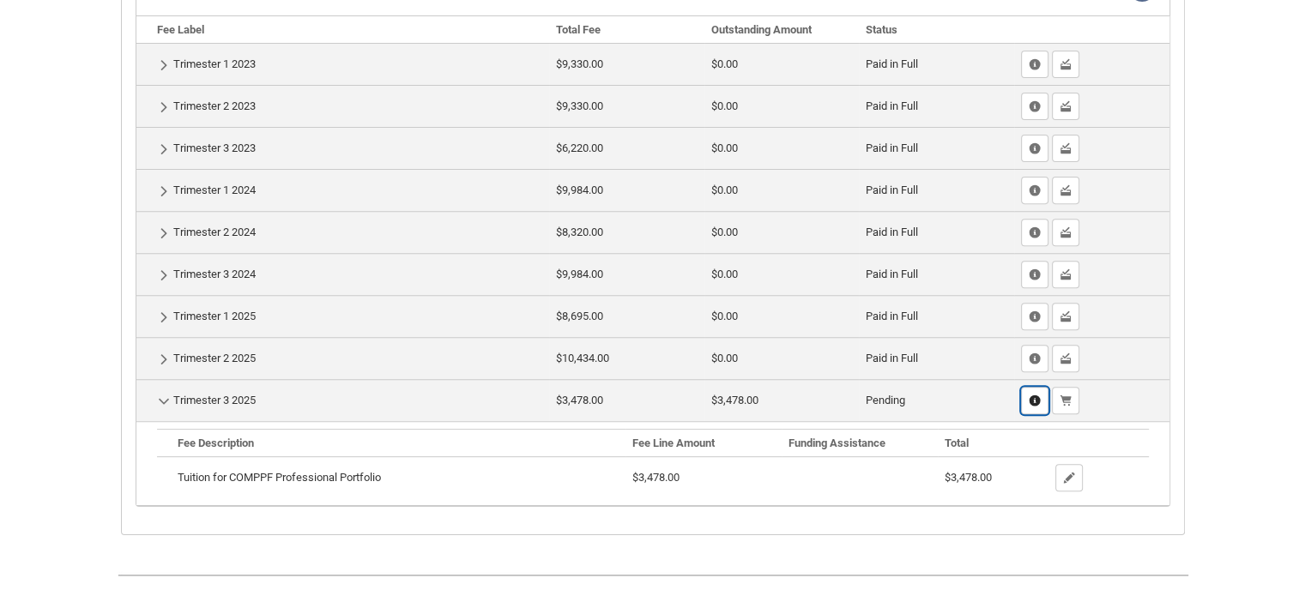
click at [1035, 408] on lightning-primitive-icon "button" at bounding box center [1035, 401] width 12 height 13
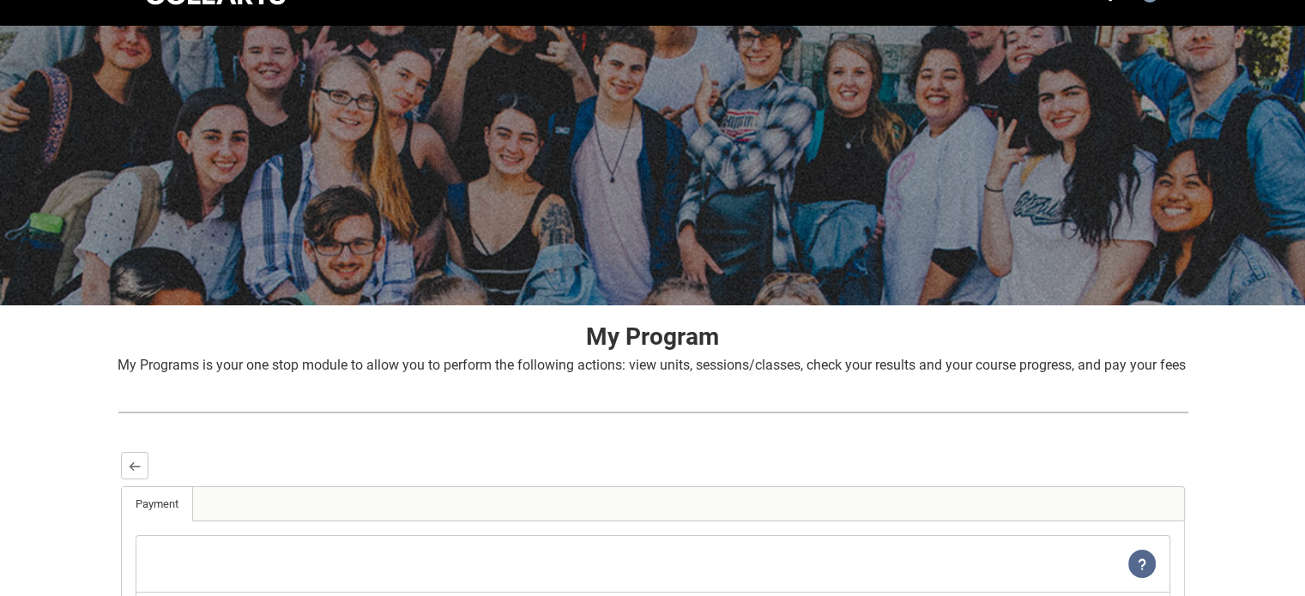
scroll to position [0, 0]
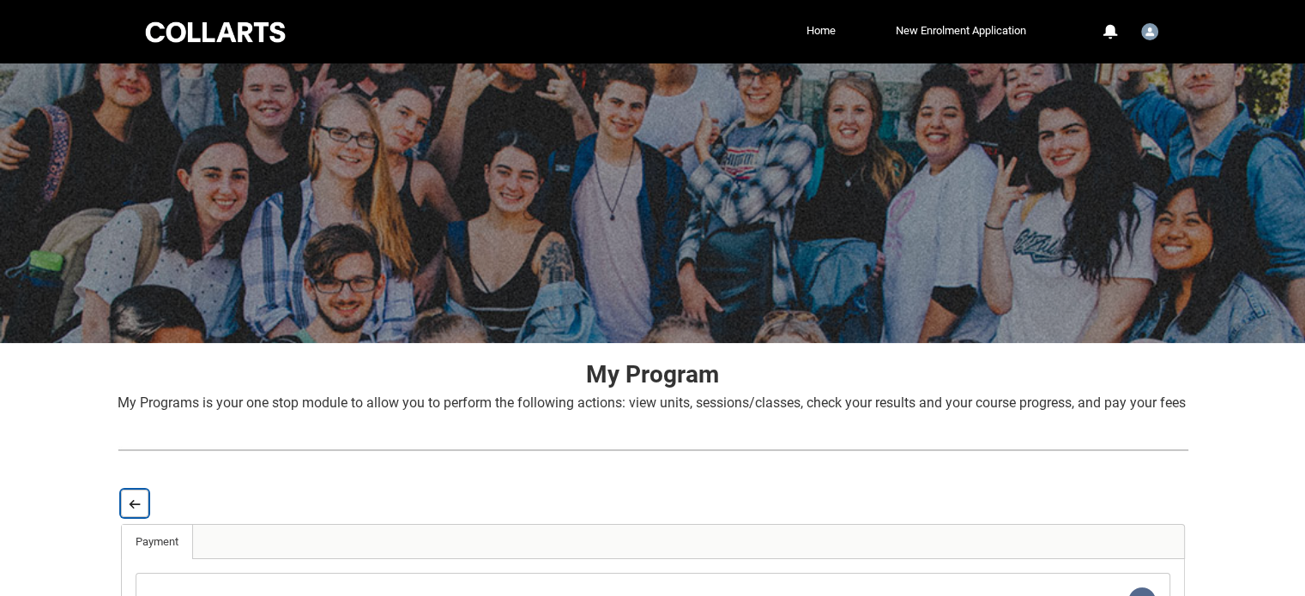
click at [121, 517] on button "Back" at bounding box center [134, 503] width 27 height 27
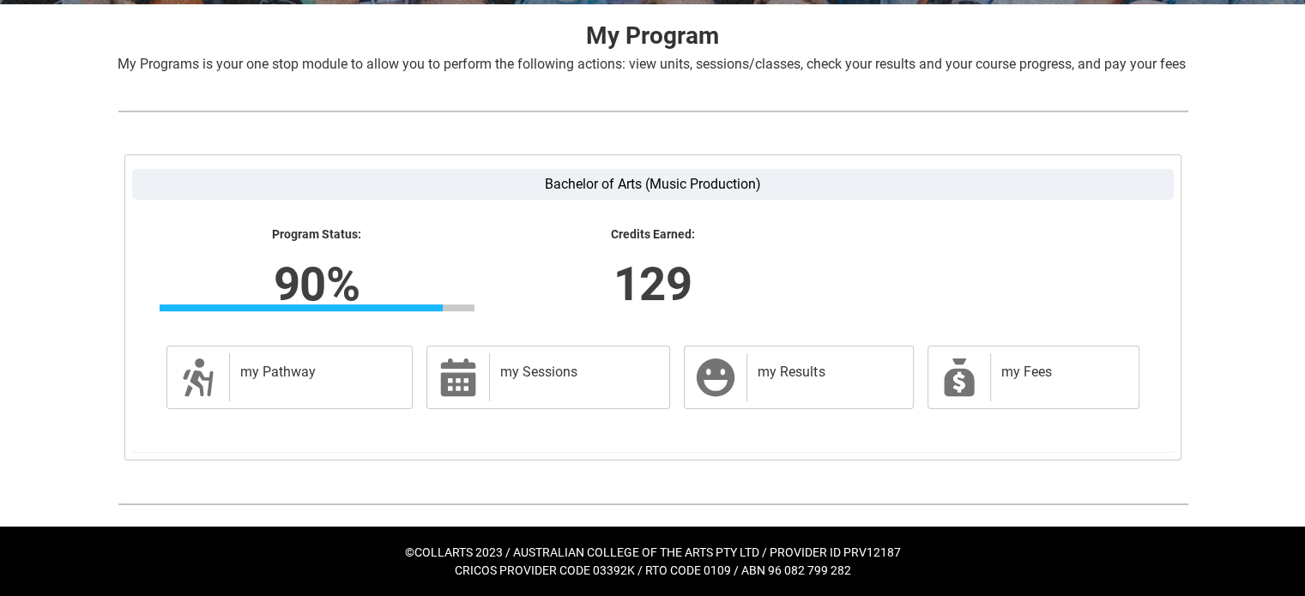
scroll to position [52, 0]
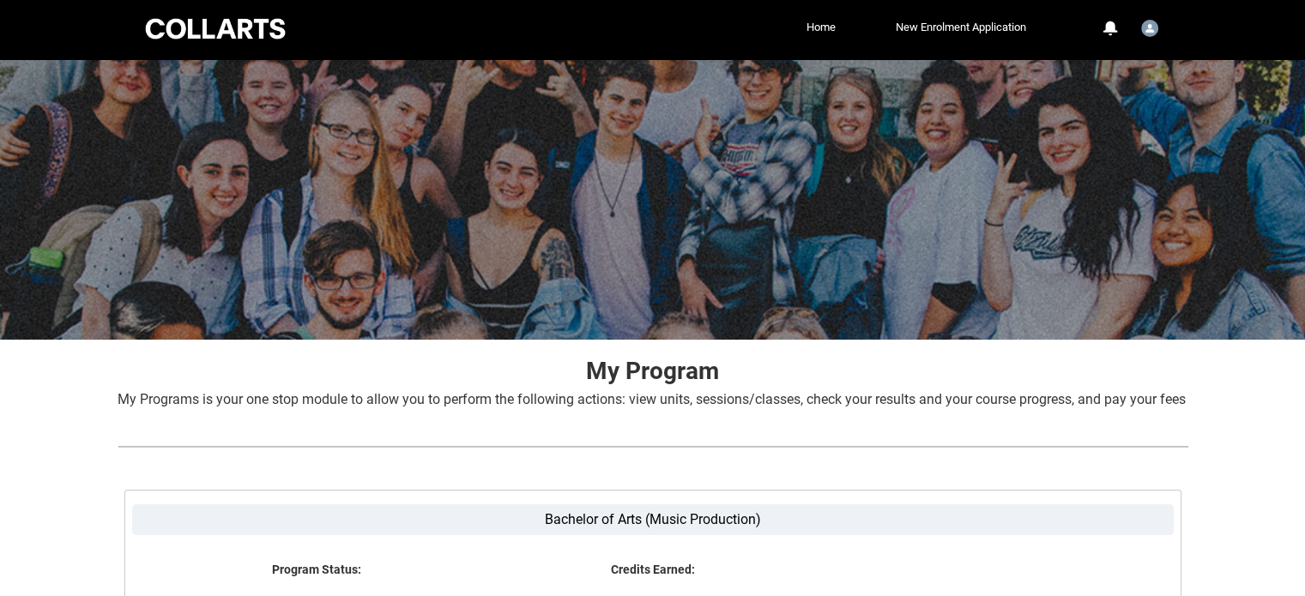
scroll to position [3, 0]
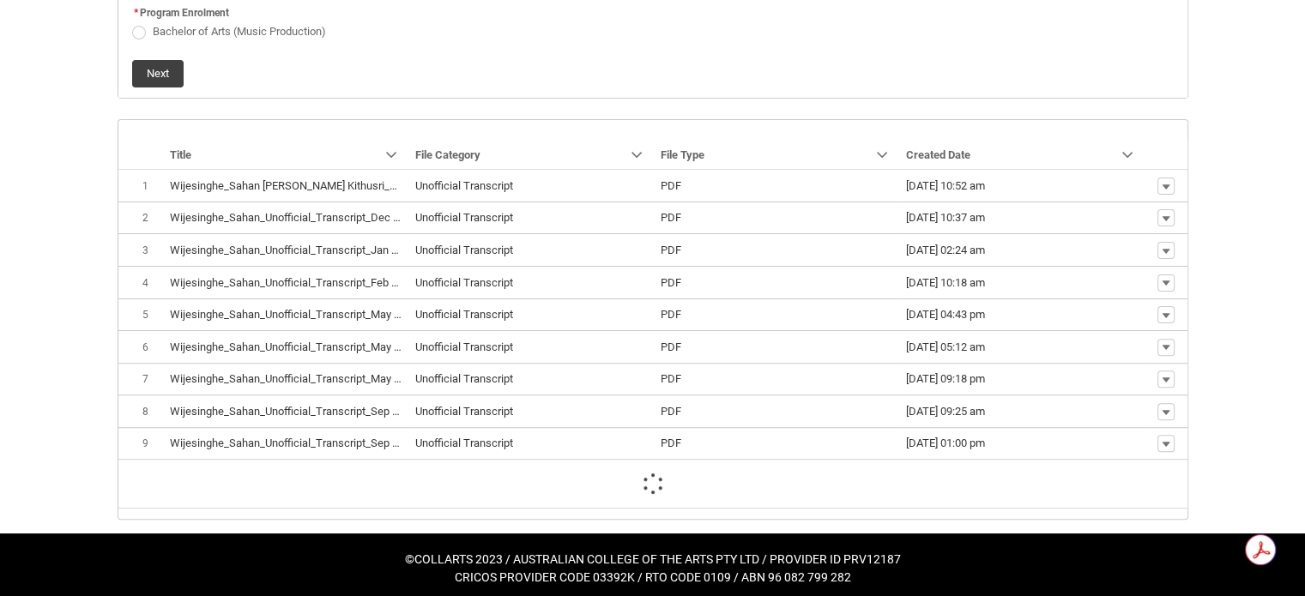
scroll to position [434, 0]
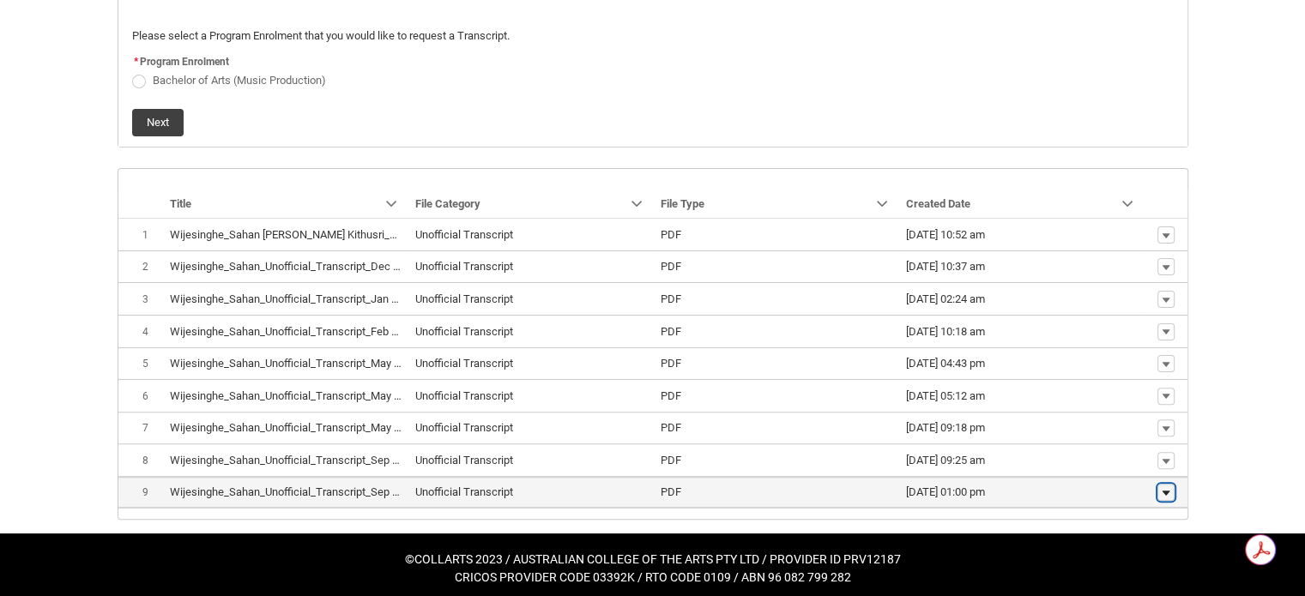
click at [1163, 487] on lightning-primitive-icon "button" at bounding box center [1166, 493] width 10 height 12
click at [1122, 458] on span "Download" at bounding box center [1125, 460] width 47 height 15
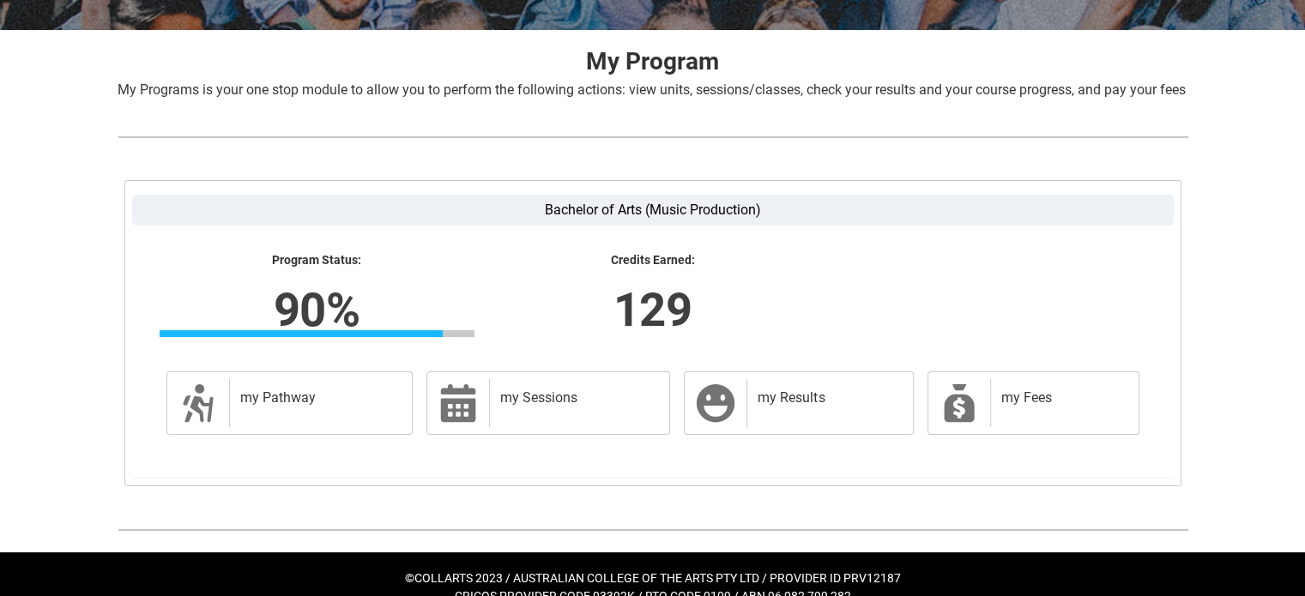
scroll to position [358, 0]
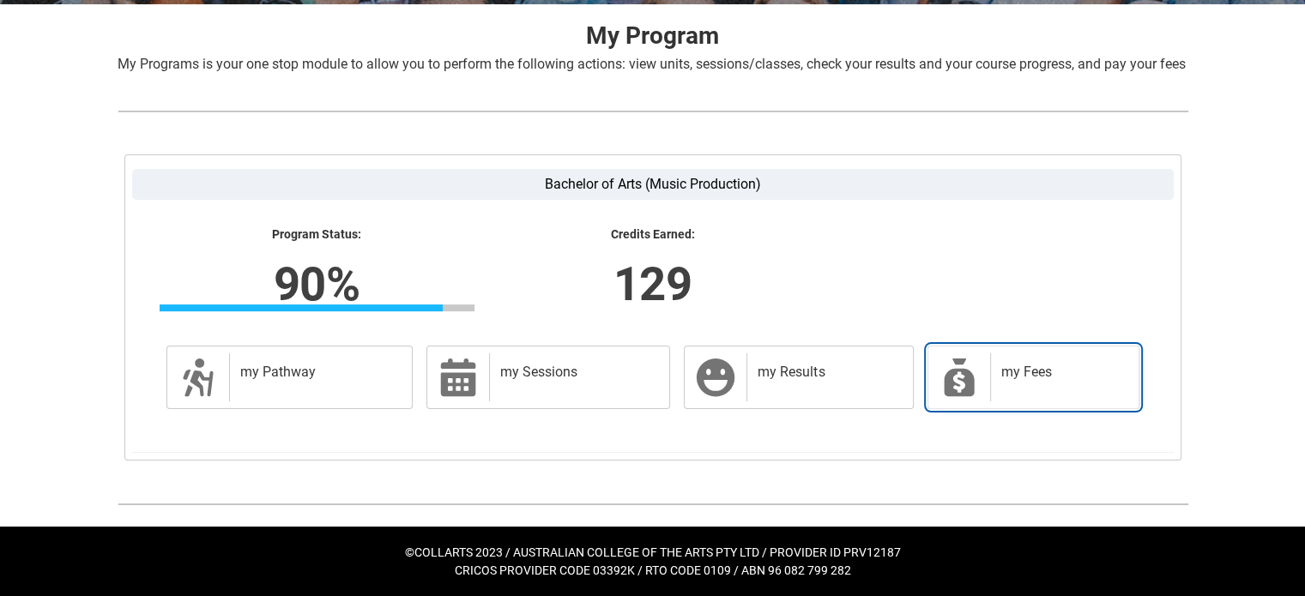
click at [985, 373] on link "my Fees my Fees" at bounding box center [1033, 377] width 212 height 63
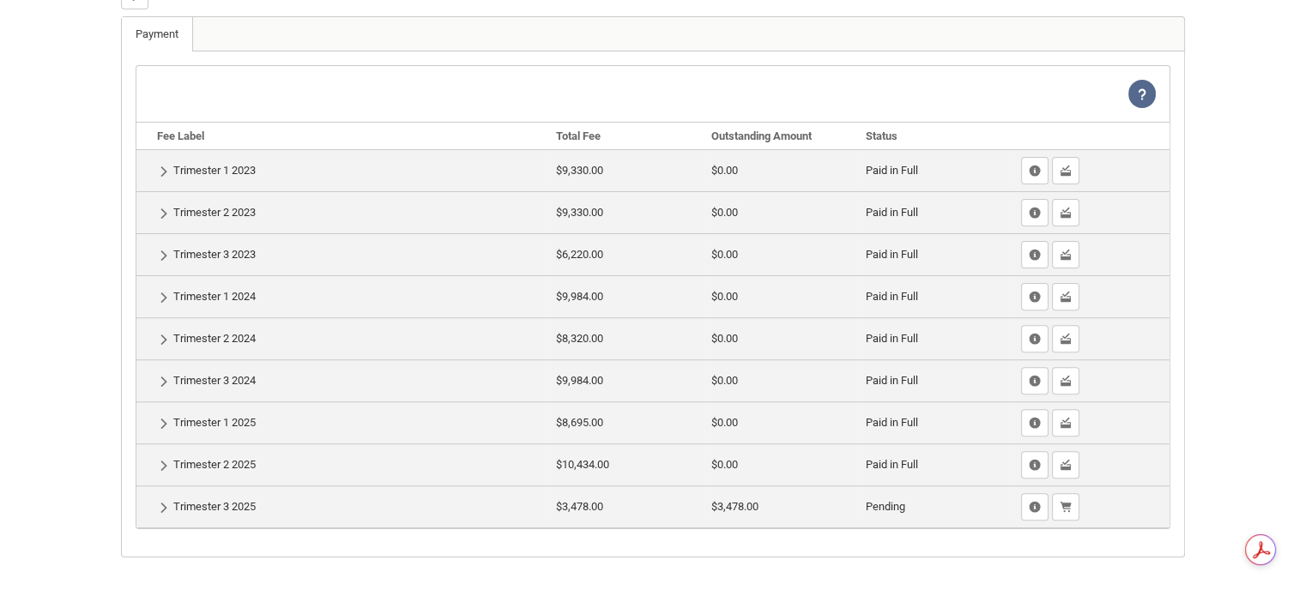
scroll to position [510, 0]
